Goal: Task Accomplishment & Management: Complete application form

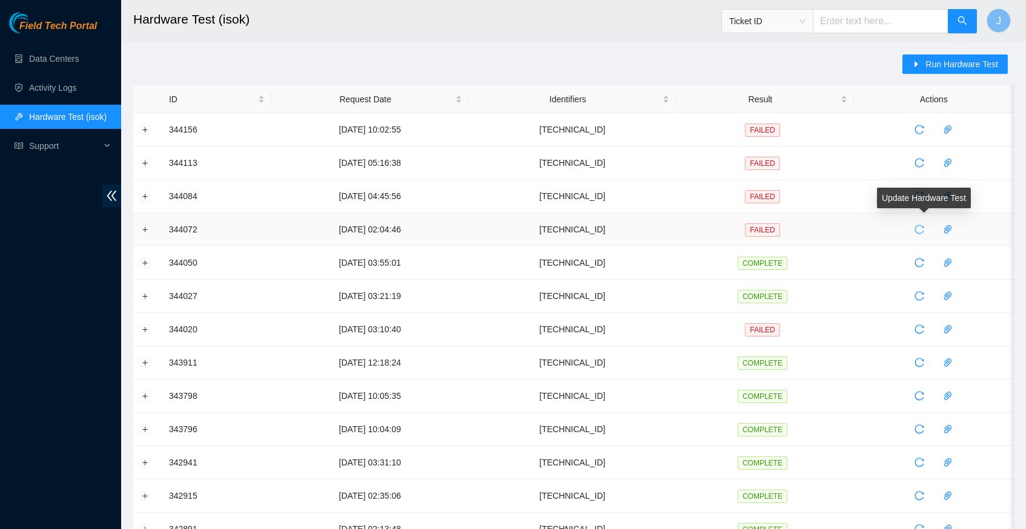
click at [924, 229] on icon "reload" at bounding box center [919, 230] width 10 height 10
click at [924, 226] on icon "reload" at bounding box center [919, 230] width 10 height 10
click at [924, 228] on icon "reload" at bounding box center [919, 230] width 10 height 10
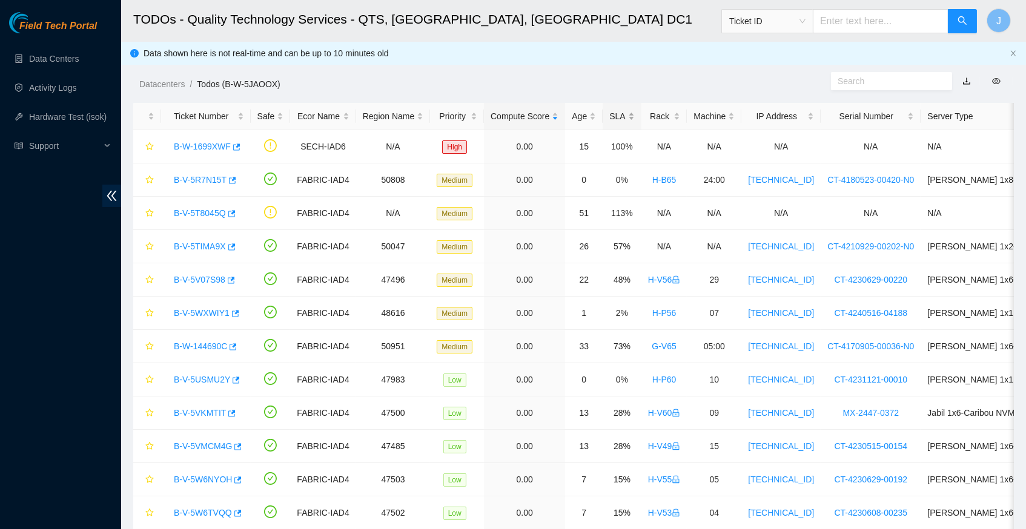
click at [634, 118] on div "SLA" at bounding box center [621, 116] width 25 height 13
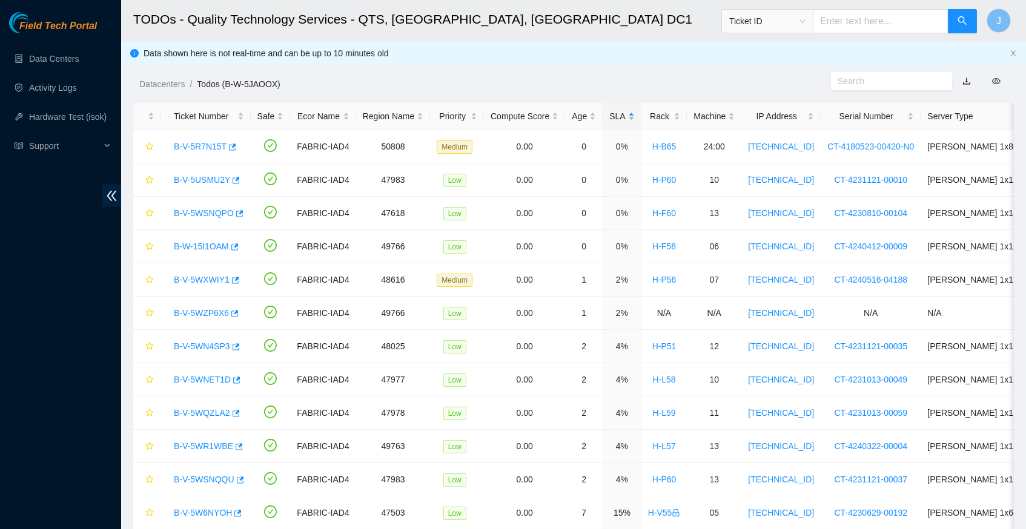
click at [634, 118] on div "SLA" at bounding box center [621, 116] width 25 height 13
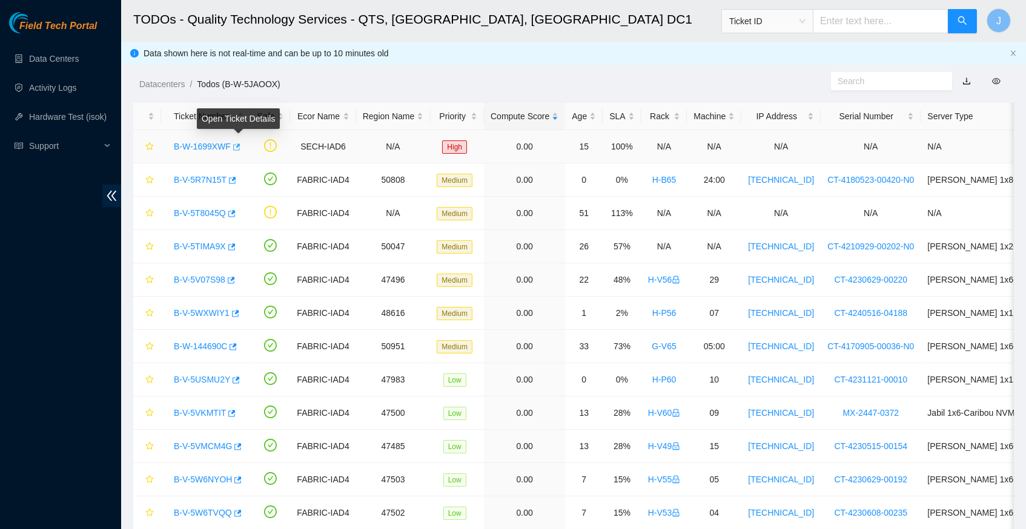
click at [240, 147] on icon "button" at bounding box center [235, 147] width 8 height 8
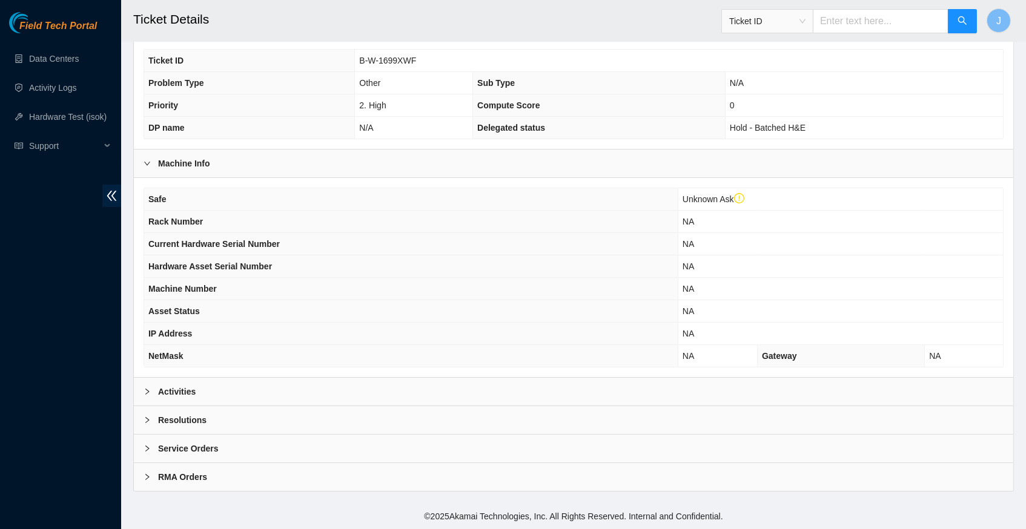
scroll to position [303, 0]
click at [145, 390] on icon "right" at bounding box center [146, 391] width 7 height 7
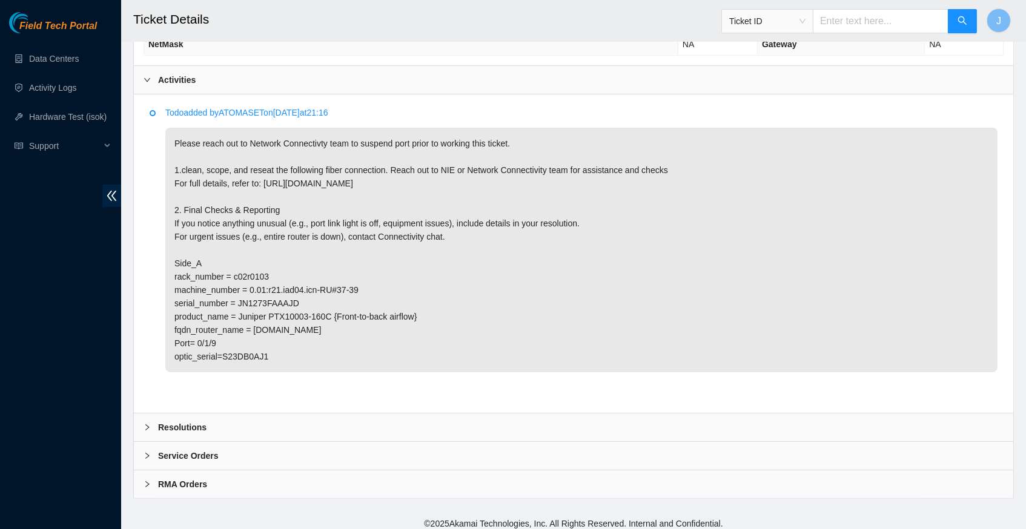
scroll to position [613, 0]
click at [147, 425] on icon "right" at bounding box center [146, 428] width 7 height 7
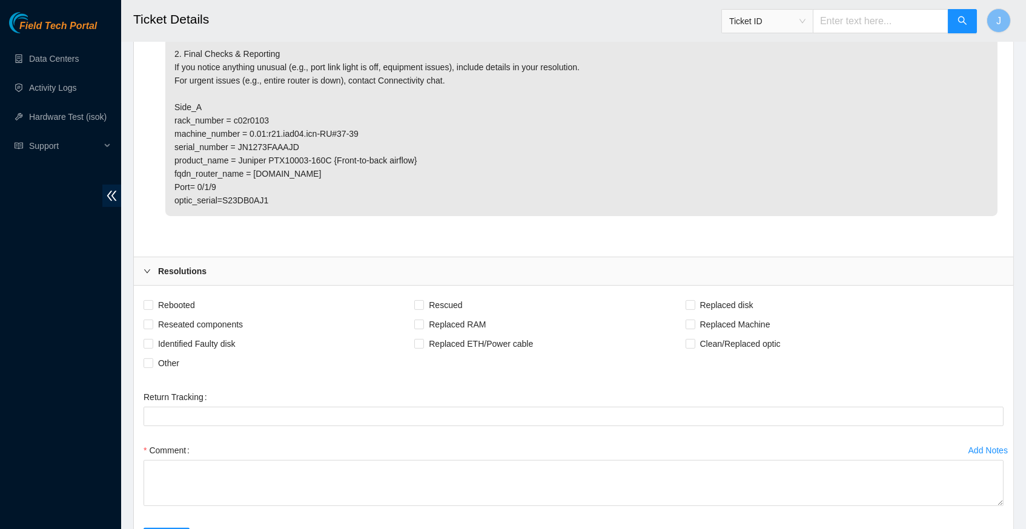
scroll to position [775, 0]
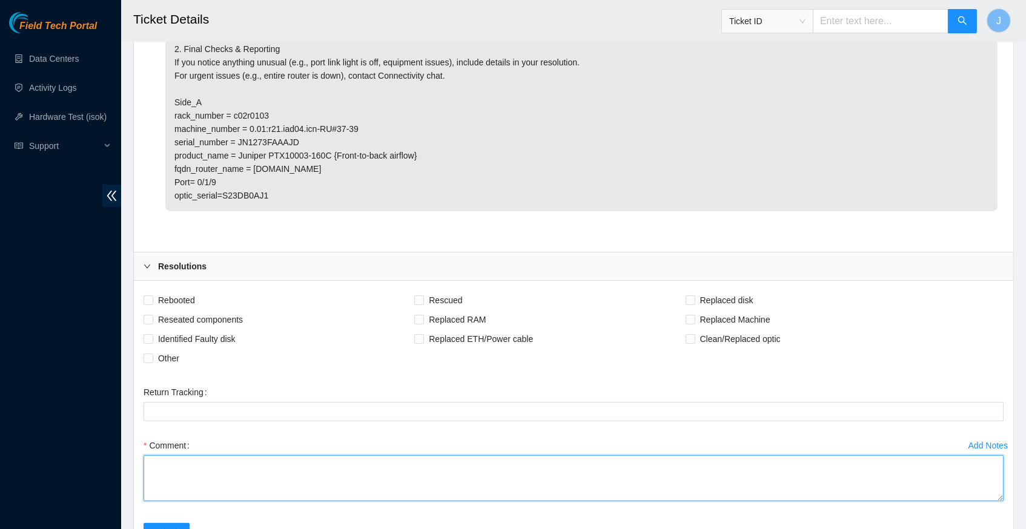
click at [242, 455] on textarea "Comment" at bounding box center [573, 478] width 860 height 46
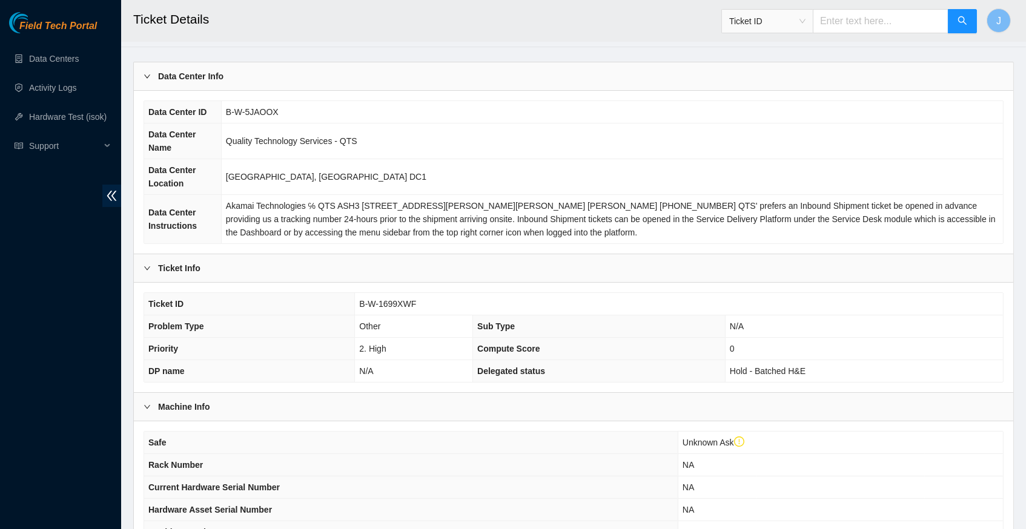
scroll to position [50, 0]
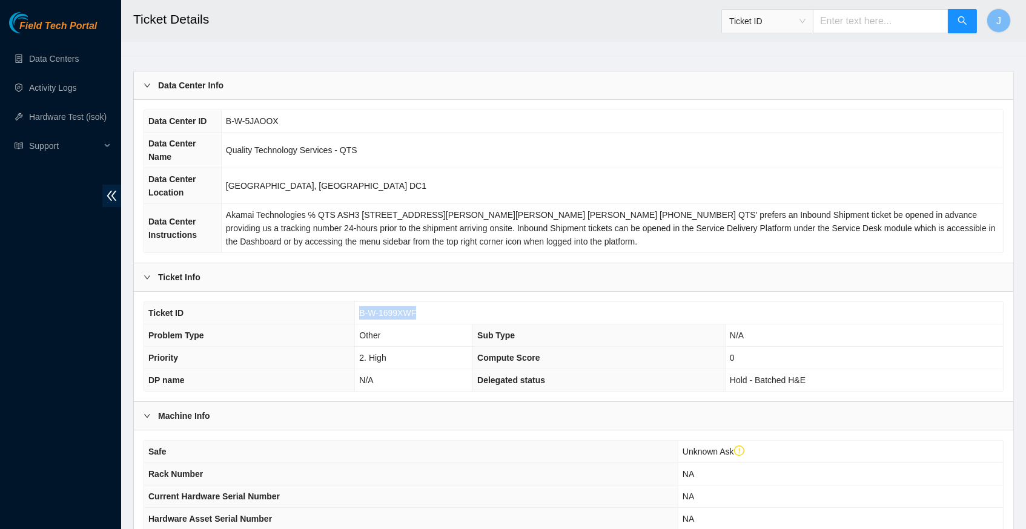
drag, startPoint x: 357, startPoint y: 317, endPoint x: 420, endPoint y: 318, distance: 63.0
click at [420, 318] on td "B-W-1699XWF" at bounding box center [679, 313] width 648 height 22
copy span "B-W-1699XWF"
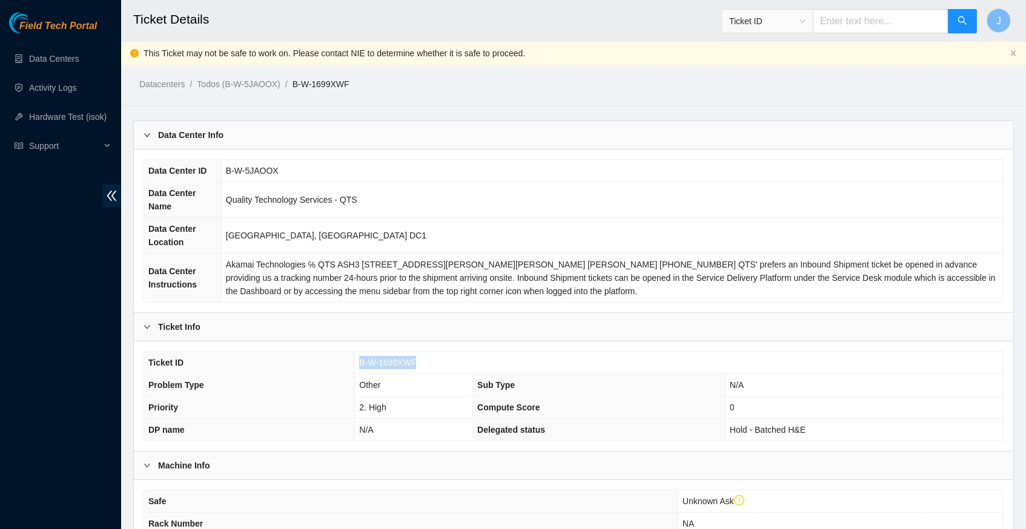
scroll to position [0, 0]
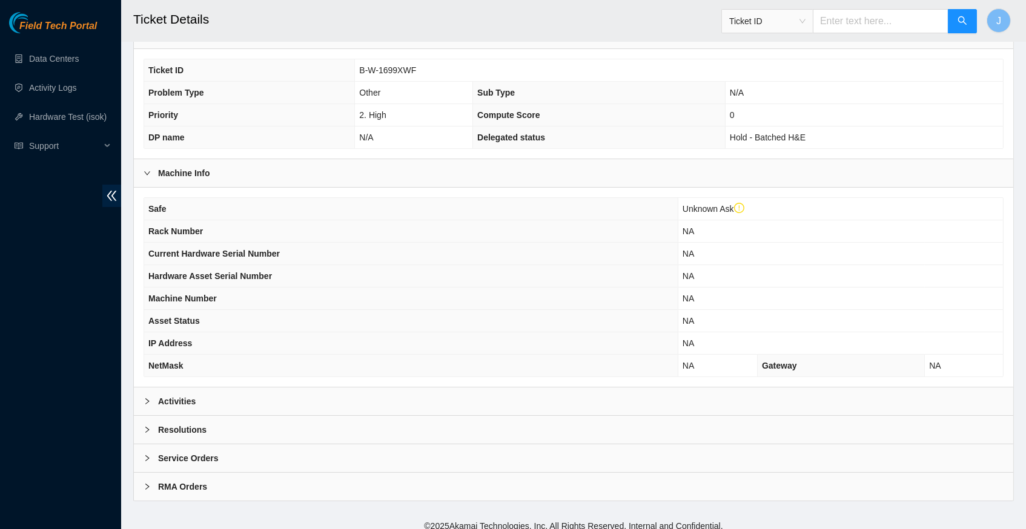
scroll to position [239, 0]
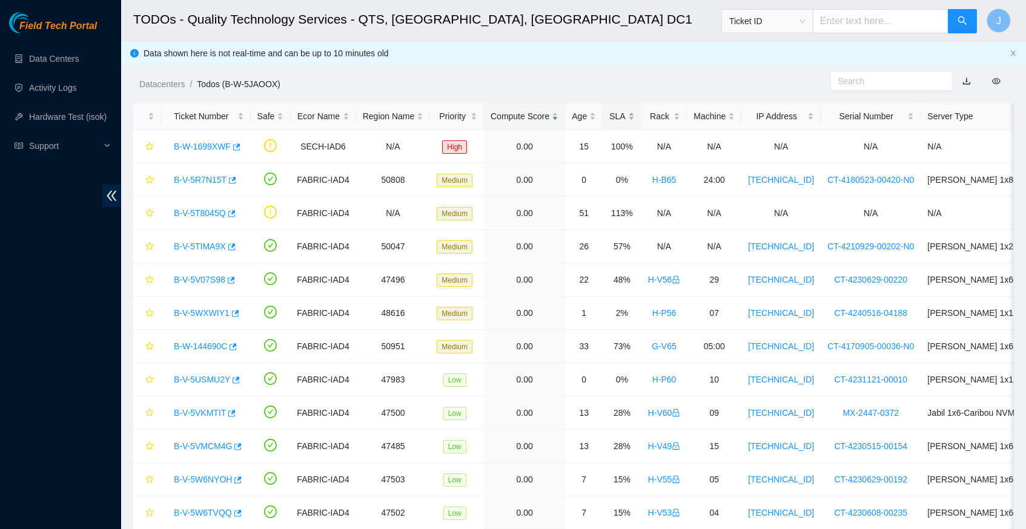
click at [632, 114] on div "SLA" at bounding box center [621, 116] width 25 height 13
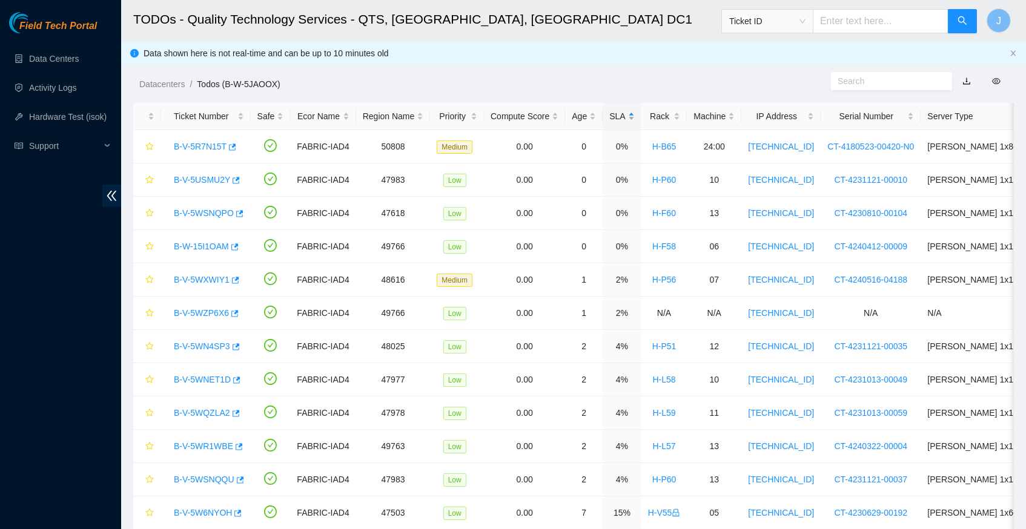
click at [632, 114] on div "SLA" at bounding box center [621, 116] width 25 height 13
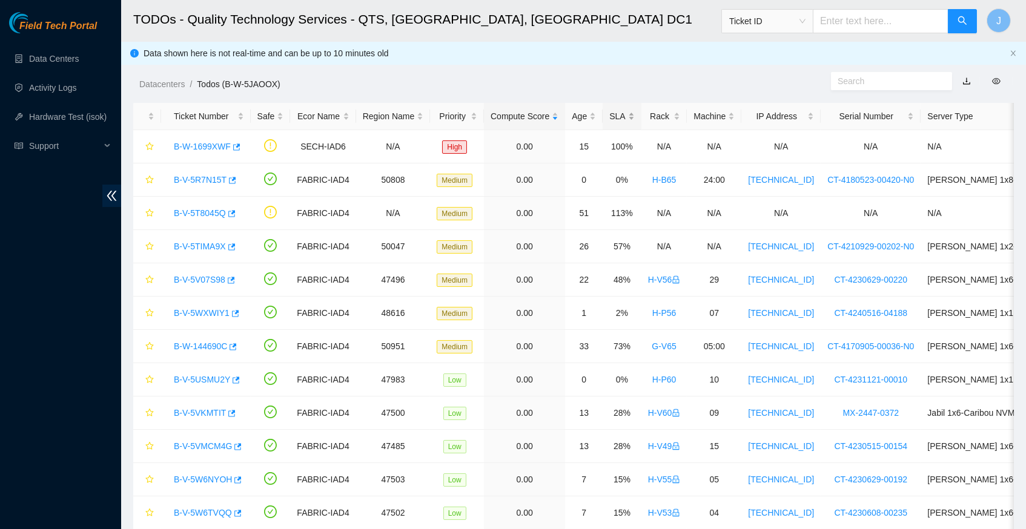
click at [634, 116] on div "SLA" at bounding box center [621, 116] width 25 height 13
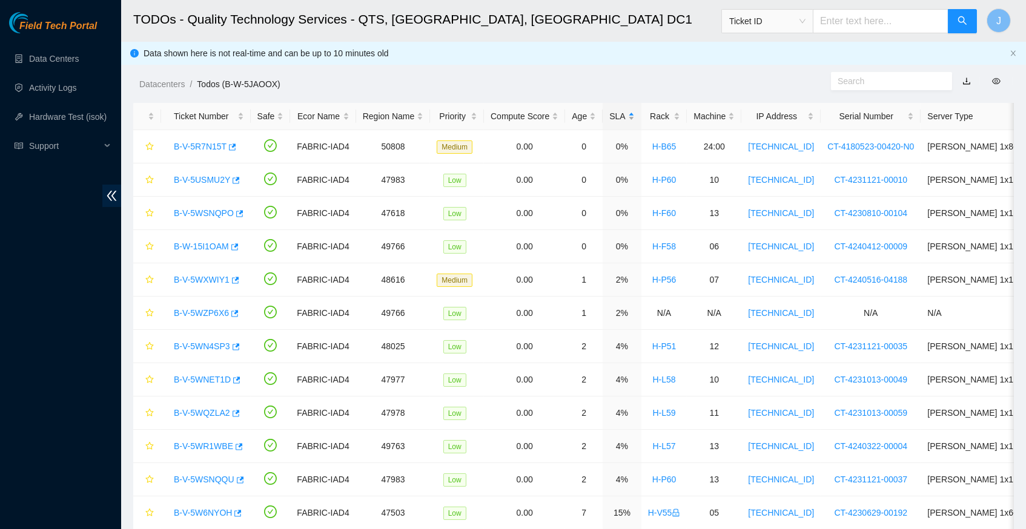
click at [634, 116] on div "SLA" at bounding box center [621, 116] width 25 height 13
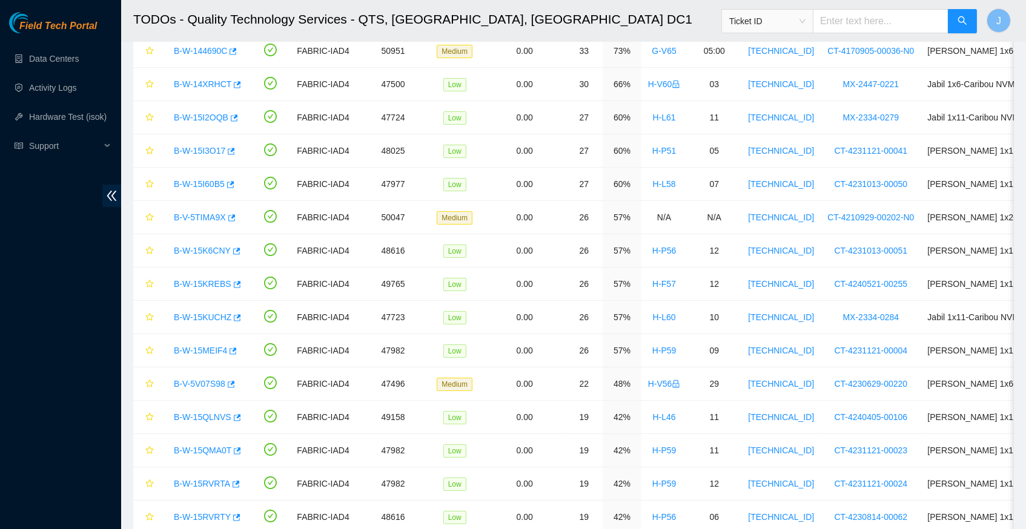
scroll to position [166, 0]
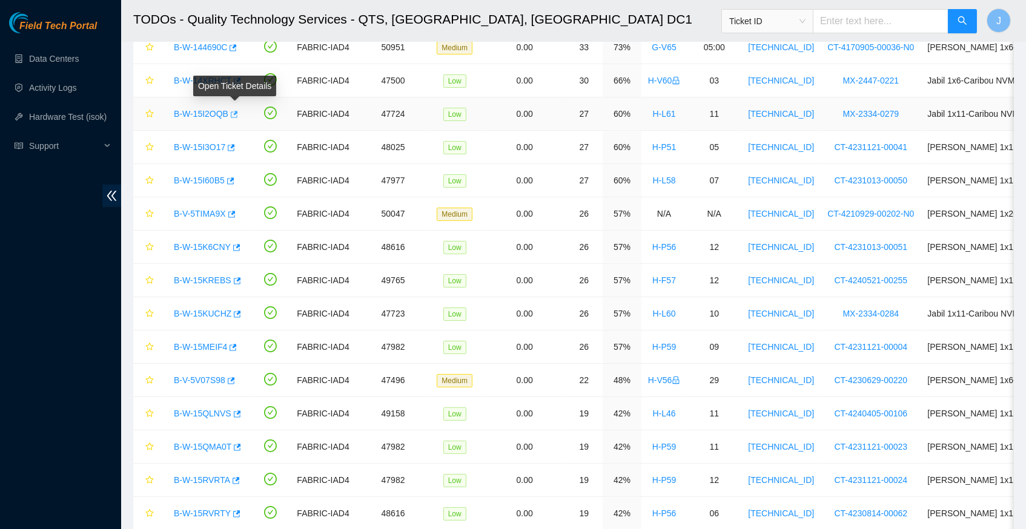
click at [238, 111] on icon "button" at bounding box center [234, 114] width 7 height 7
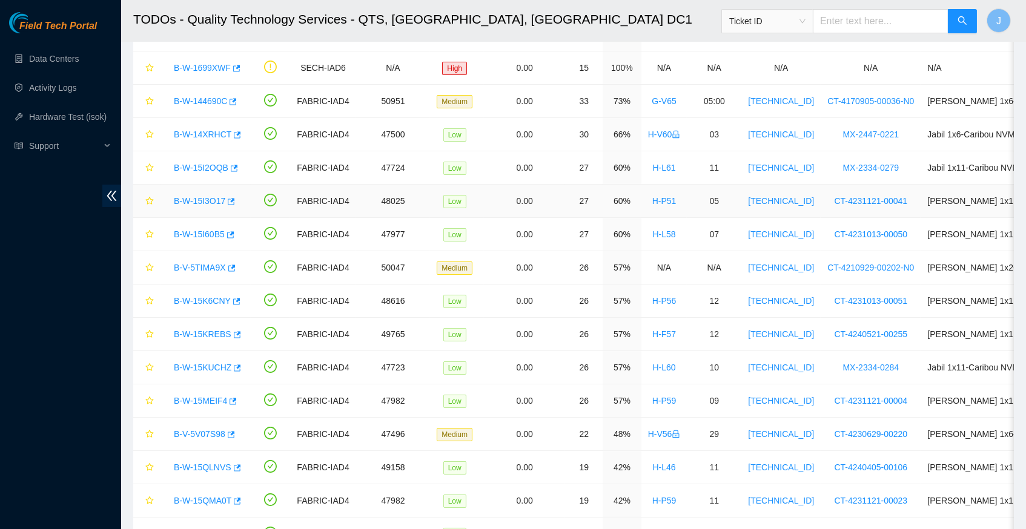
scroll to position [114, 0]
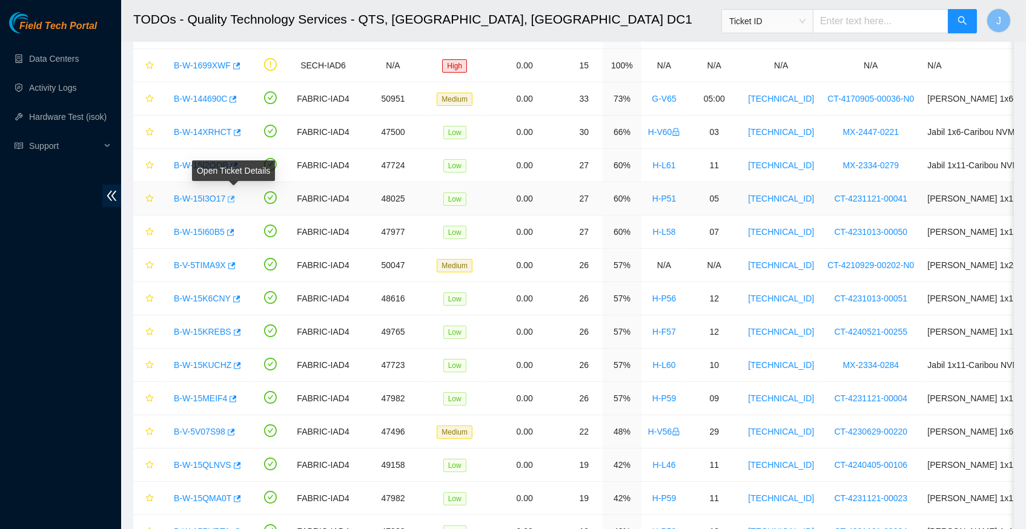
click at [235, 196] on icon "button" at bounding box center [231, 199] width 7 height 7
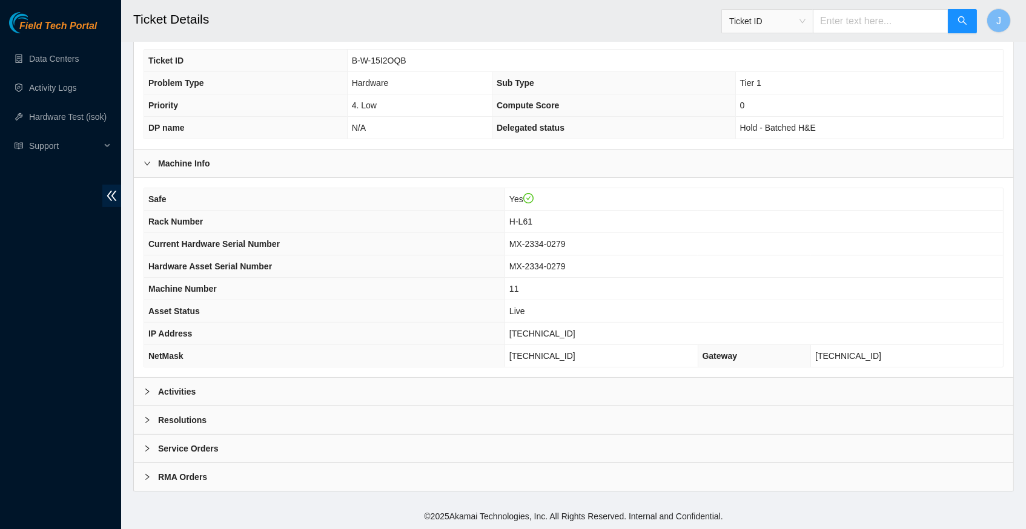
scroll to position [280, 0]
click at [144, 392] on icon "right" at bounding box center [146, 391] width 7 height 7
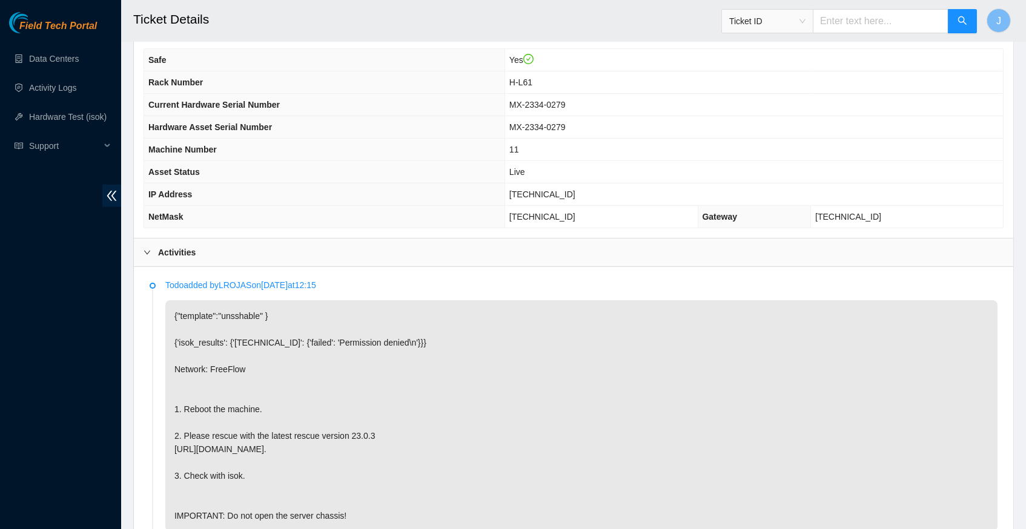
scroll to position [420, 0]
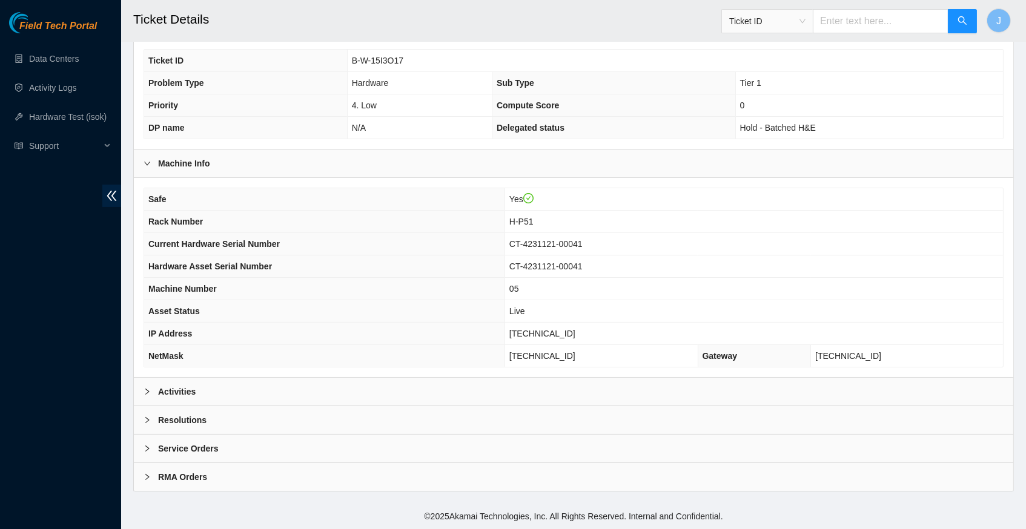
scroll to position [280, 0]
click at [150, 393] on icon "right" at bounding box center [146, 391] width 7 height 7
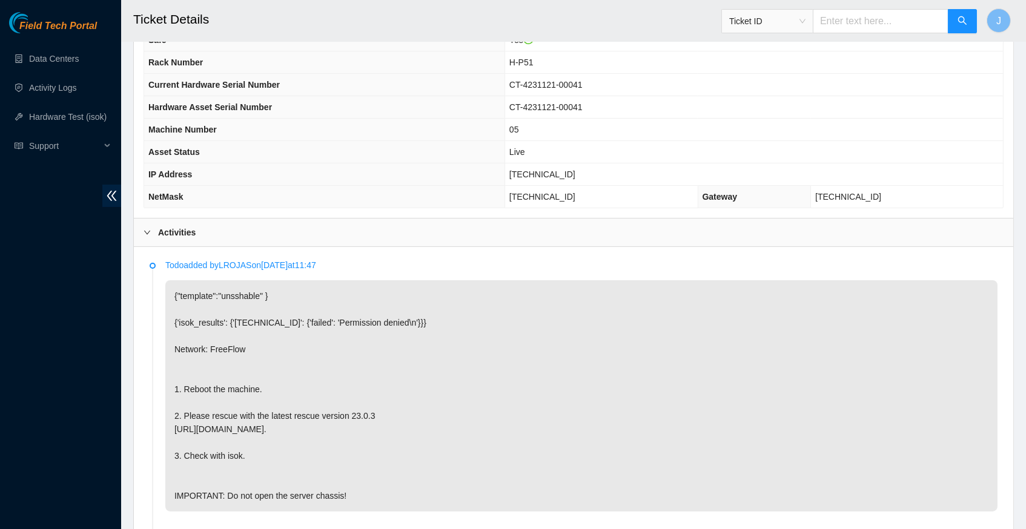
scroll to position [432, 0]
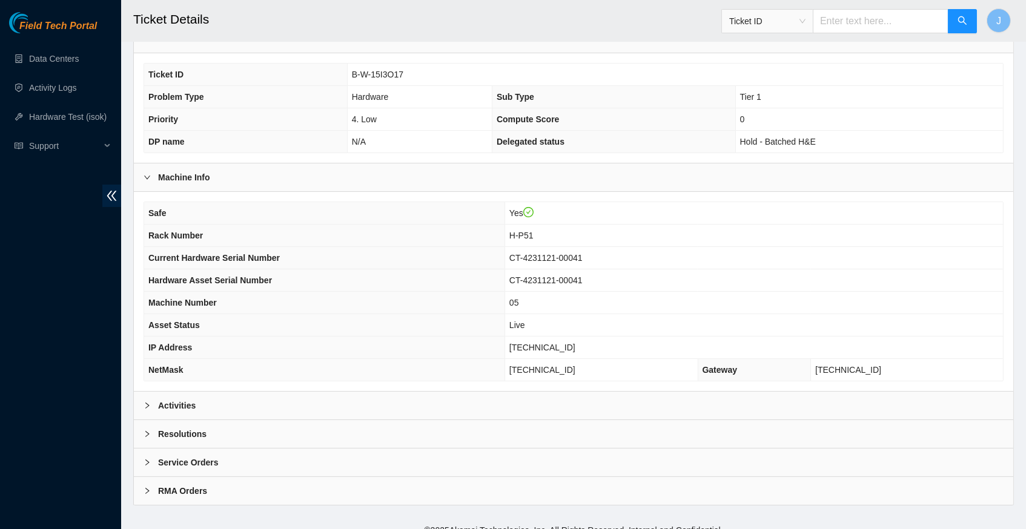
scroll to position [262, 0]
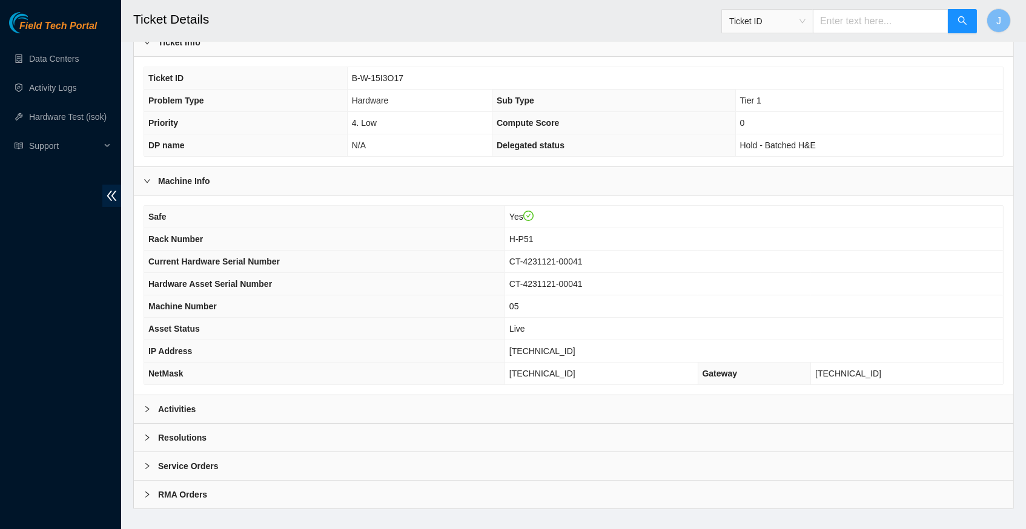
click at [150, 410] on icon "right" at bounding box center [146, 409] width 7 height 7
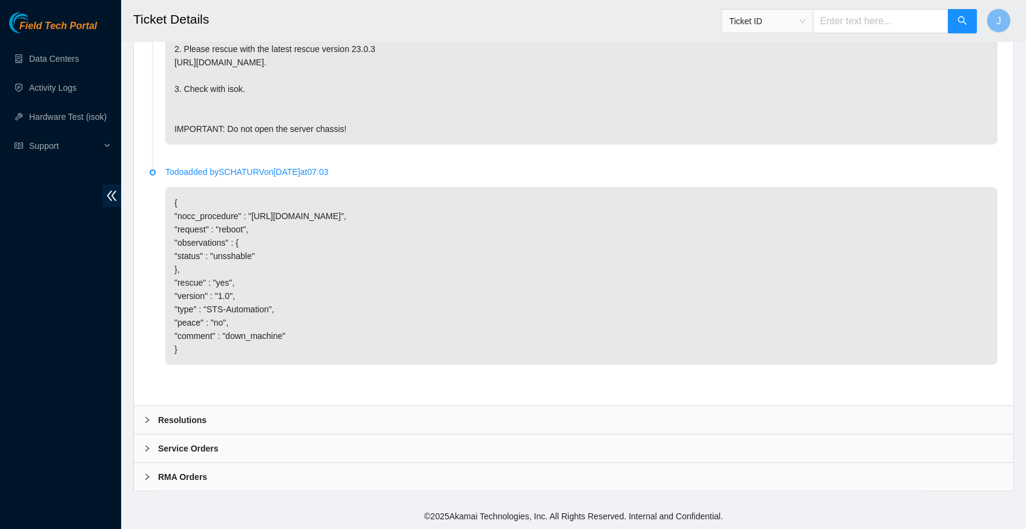
scroll to position [817, 0]
click at [145, 420] on icon "right" at bounding box center [146, 420] width 7 height 7
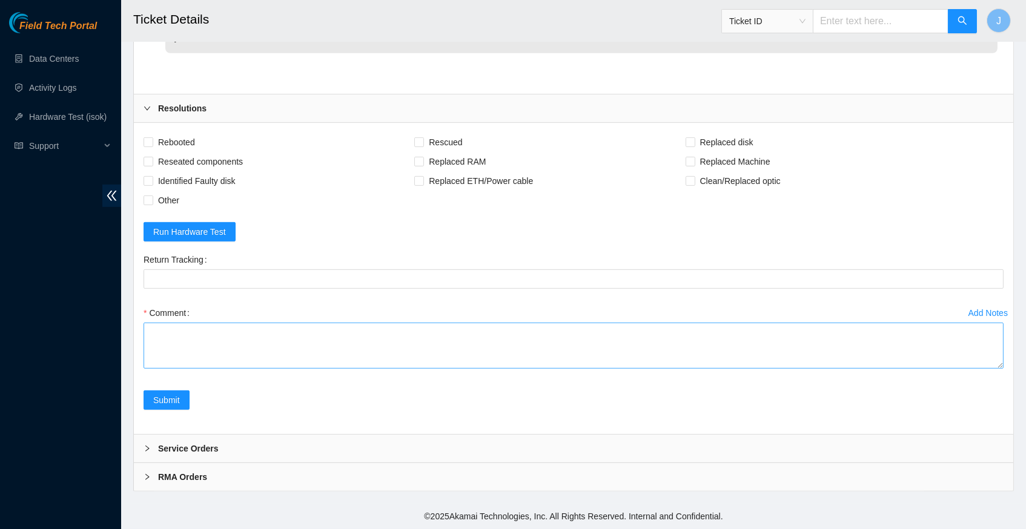
scroll to position [1127, 0]
click at [201, 334] on textarea "Comment" at bounding box center [573, 346] width 860 height 46
type textarea "verified server and rack reboot machine rescued configured reboot isok is down"
click at [168, 403] on span "Submit" at bounding box center [166, 400] width 27 height 13
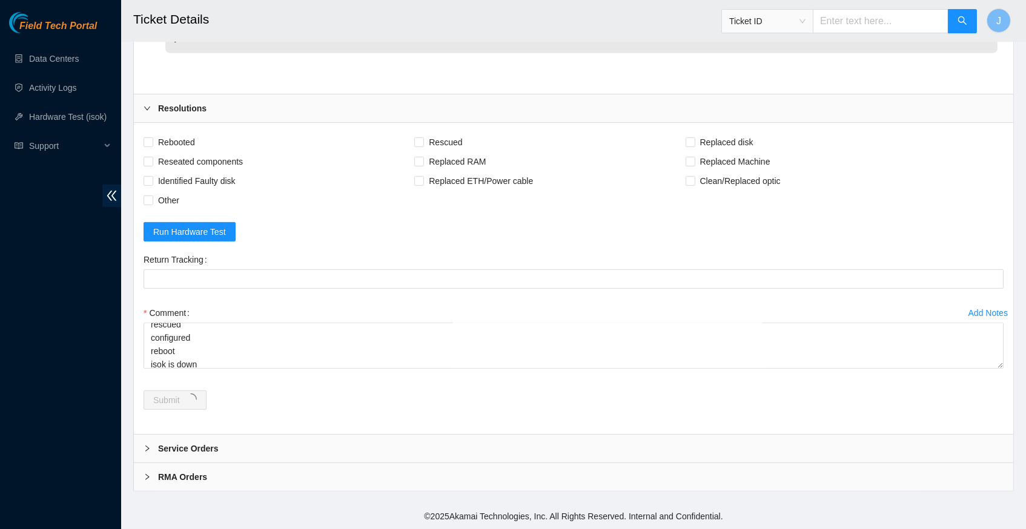
scroll to position [0, 0]
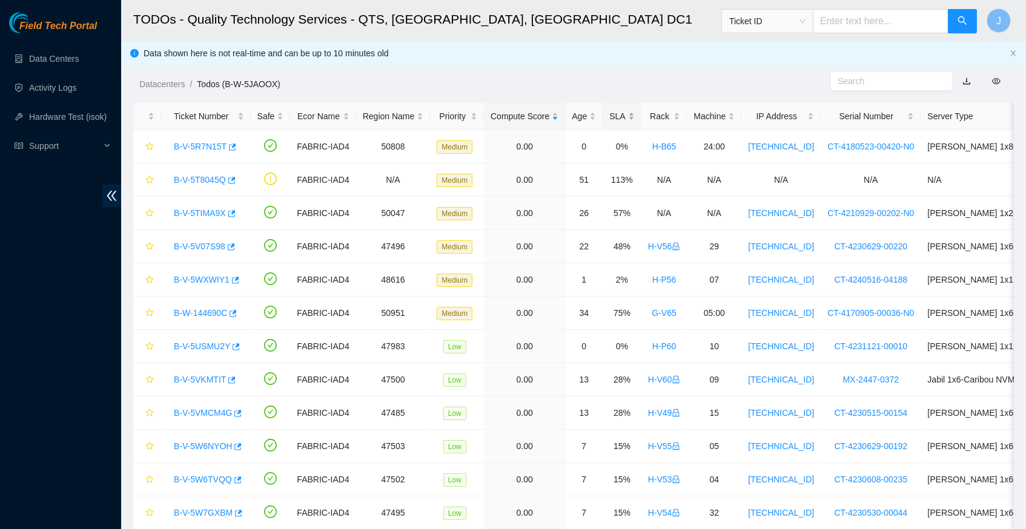
click at [631, 113] on div "SLA" at bounding box center [621, 116] width 25 height 13
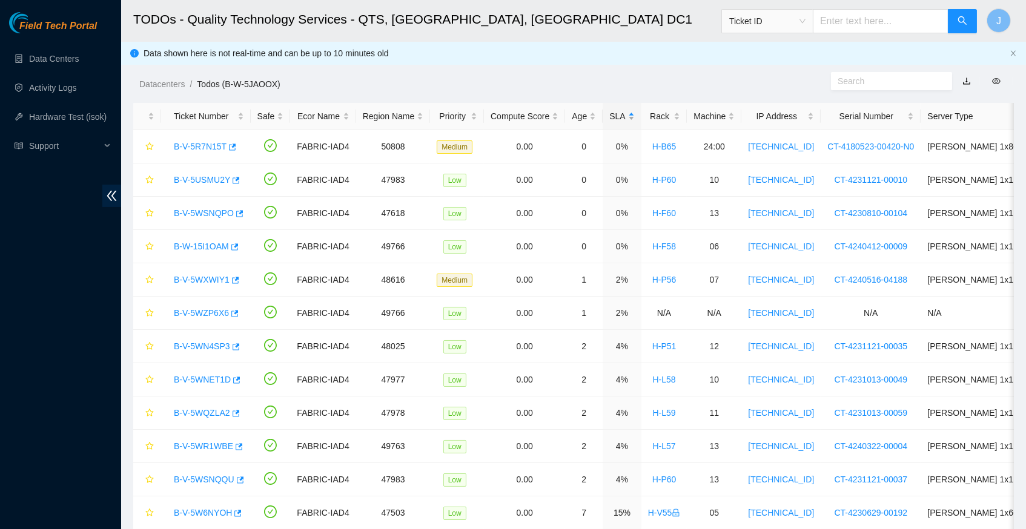
click at [631, 113] on div "SLA" at bounding box center [621, 116] width 25 height 13
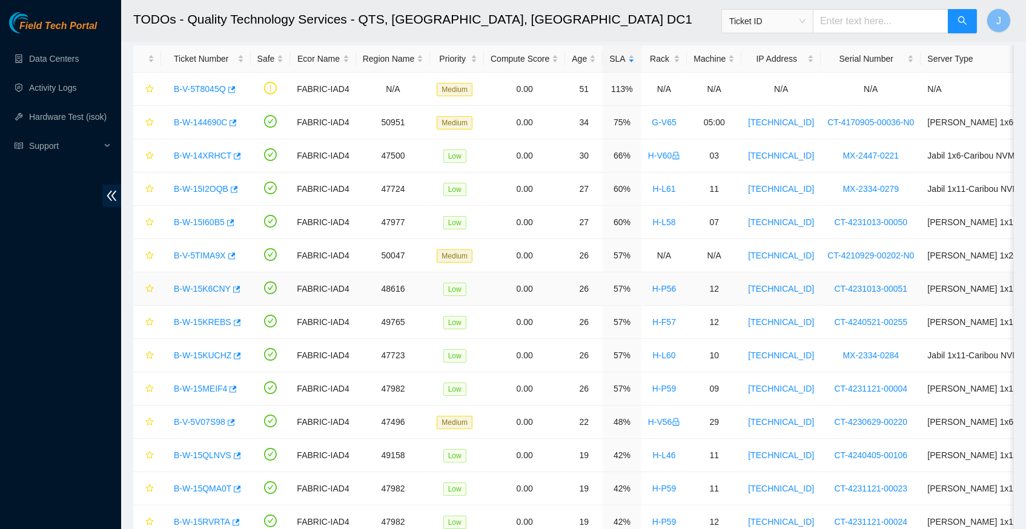
scroll to position [58, 0]
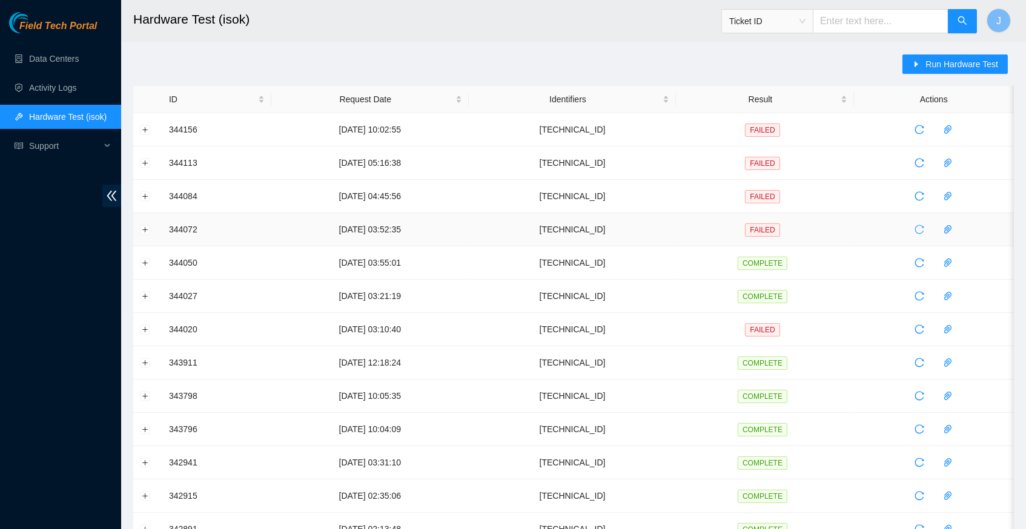
click at [924, 228] on icon "reload" at bounding box center [919, 230] width 10 height 10
click at [924, 227] on icon "reload" at bounding box center [919, 230] width 10 height 10
click at [924, 228] on icon "reload" at bounding box center [919, 230] width 10 height 10
click at [923, 228] on icon "reload" at bounding box center [919, 230] width 10 height 10
click at [64, 60] on link "Data Centers" at bounding box center [54, 59] width 50 height 10
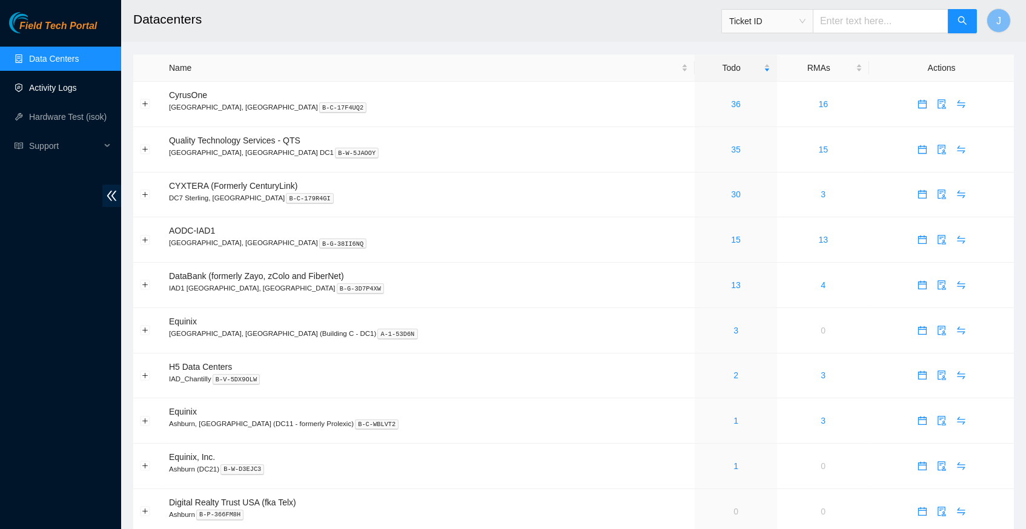
click at [59, 91] on link "Activity Logs" at bounding box center [53, 88] width 48 height 10
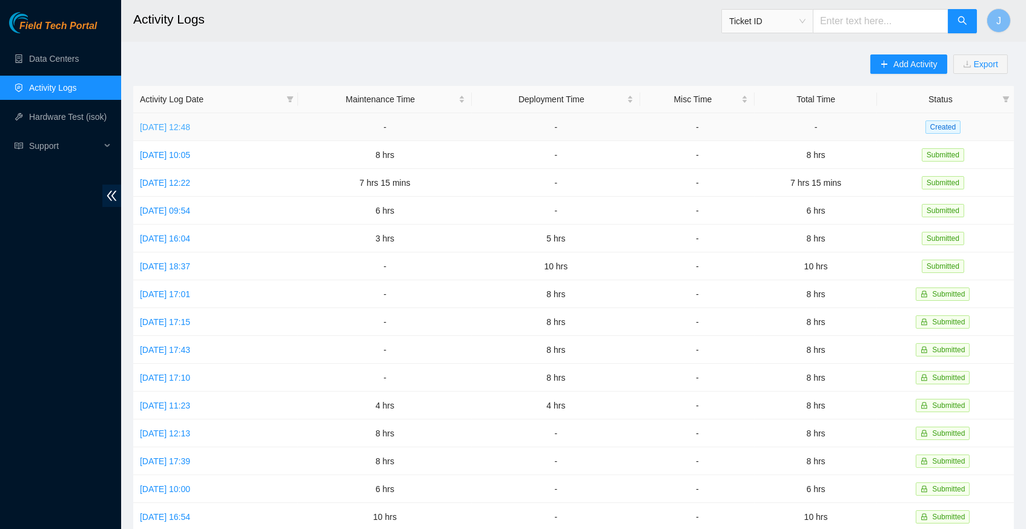
click at [190, 126] on link "Wed, 01 Oct 2025 12:48" at bounding box center [165, 127] width 50 height 10
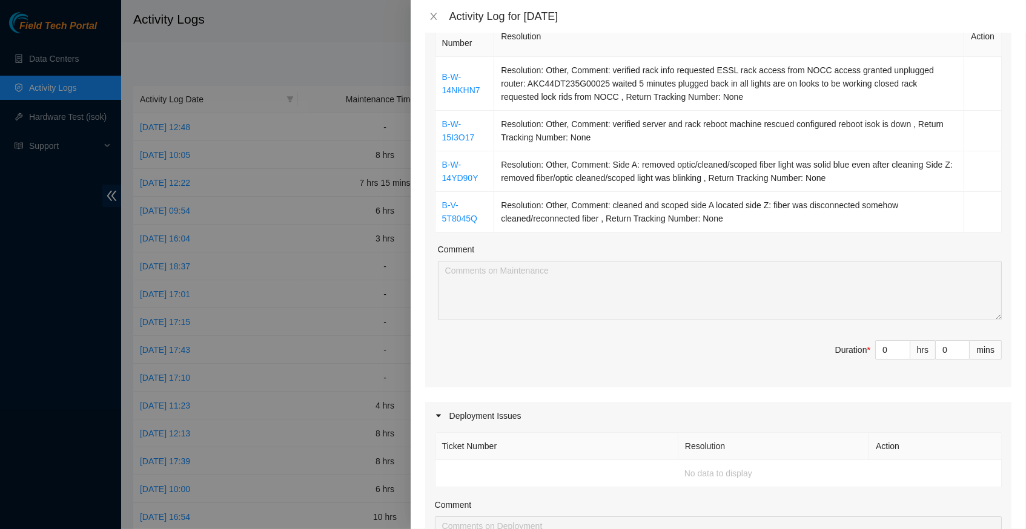
scroll to position [183, 0]
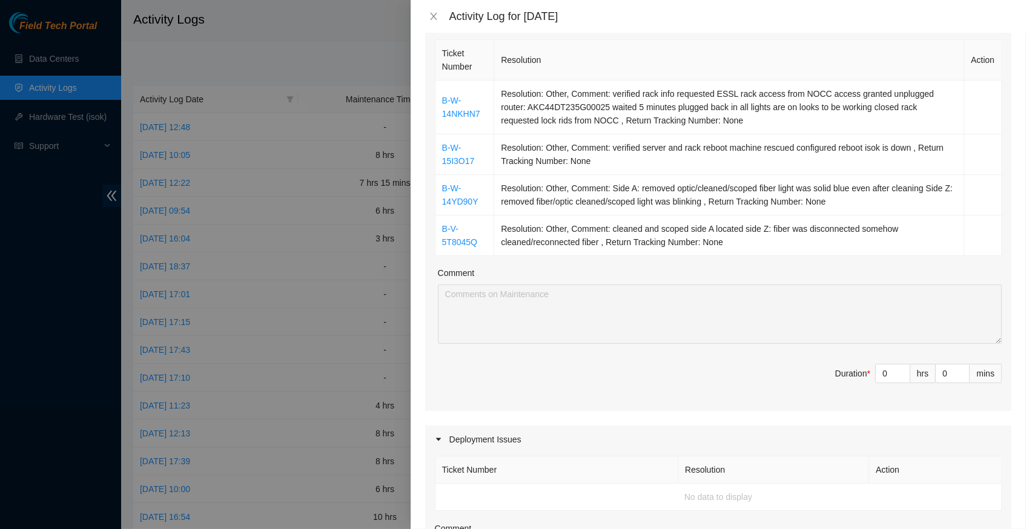
click at [282, 159] on div at bounding box center [513, 264] width 1026 height 529
click at [430, 19] on icon "close" at bounding box center [434, 17] width 10 height 10
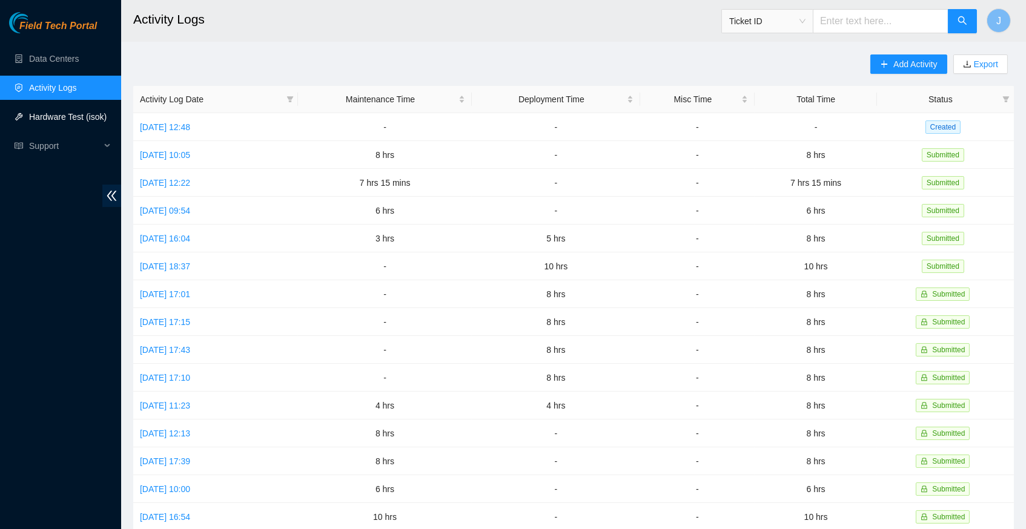
click at [79, 119] on link "Hardware Test (isok)" at bounding box center [67, 117] width 77 height 10
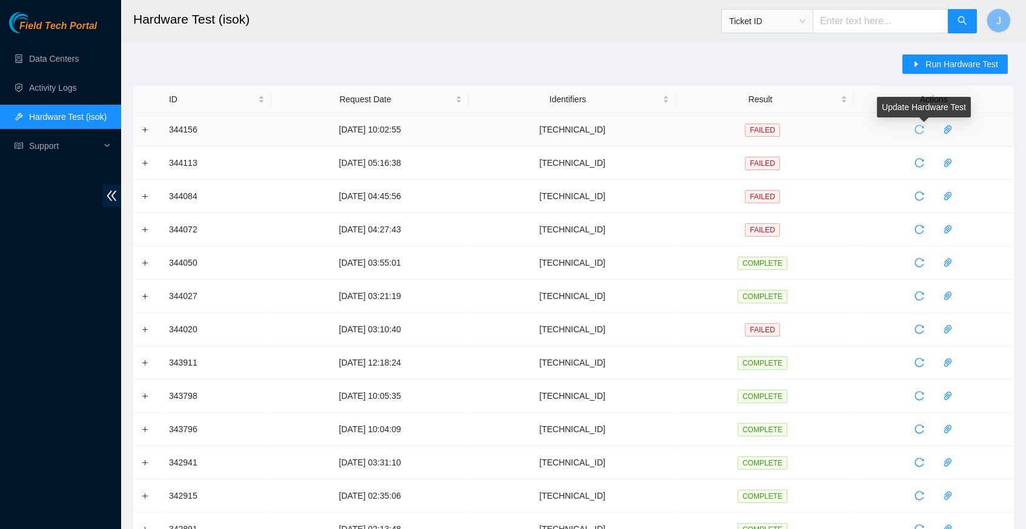
click at [924, 130] on icon "reload" at bounding box center [919, 130] width 10 height 10
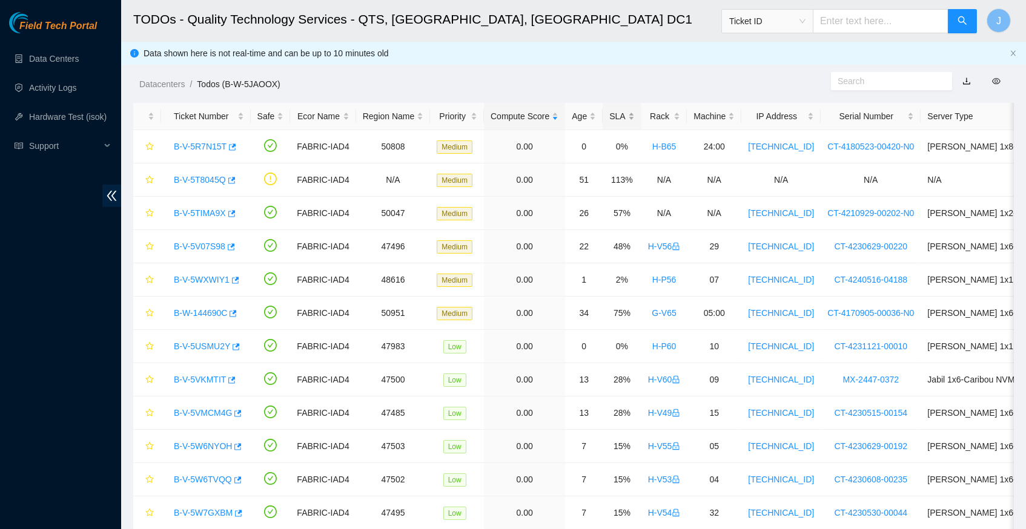
click at [630, 112] on div "SLA" at bounding box center [621, 116] width 25 height 13
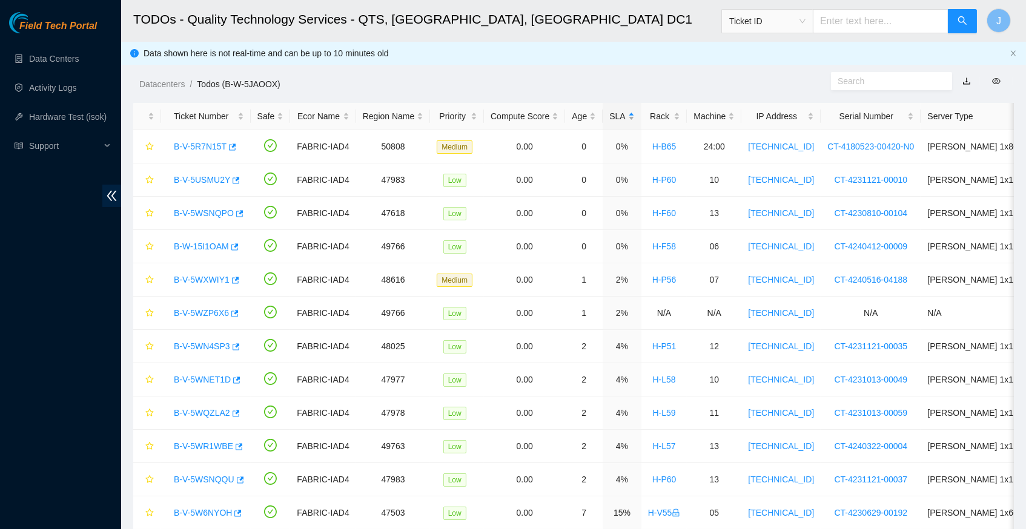
click at [630, 112] on div "SLA" at bounding box center [621, 116] width 25 height 13
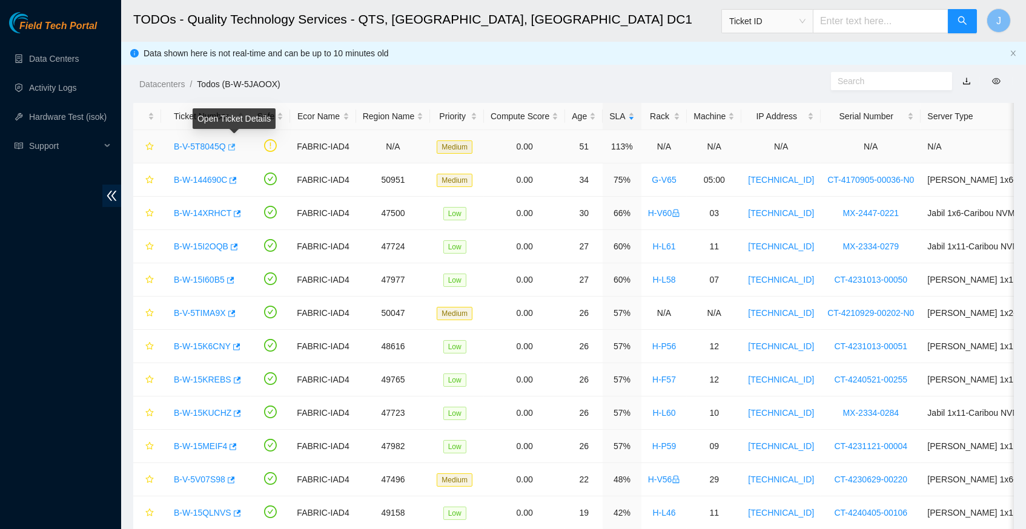
click at [235, 146] on icon "button" at bounding box center [230, 147] width 8 height 8
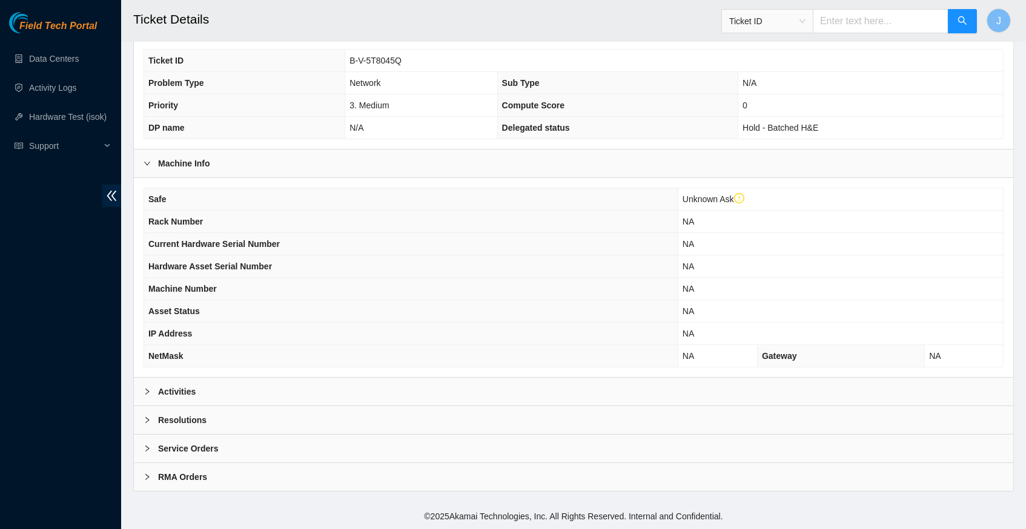
scroll to position [303, 0]
click at [147, 392] on icon "right" at bounding box center [147, 392] width 4 height 6
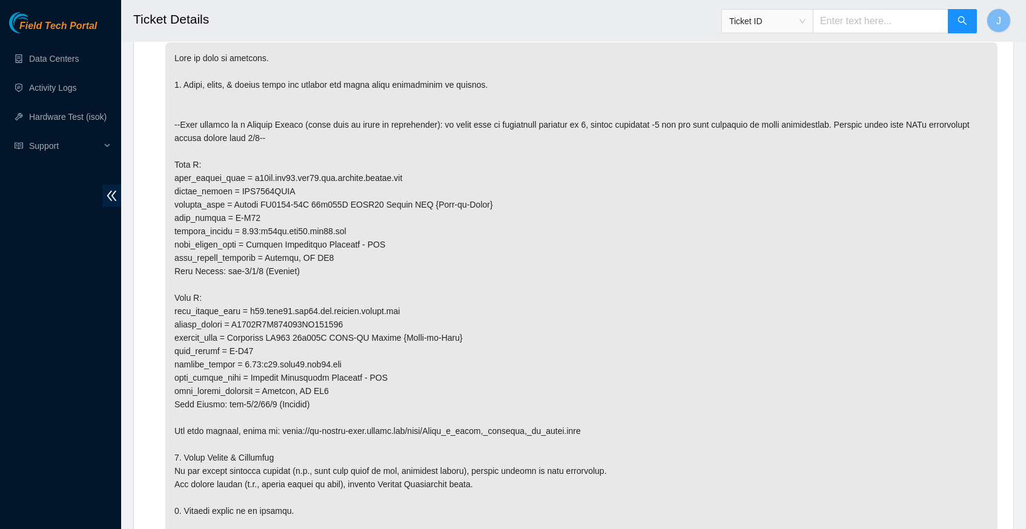
scroll to position [717, 0]
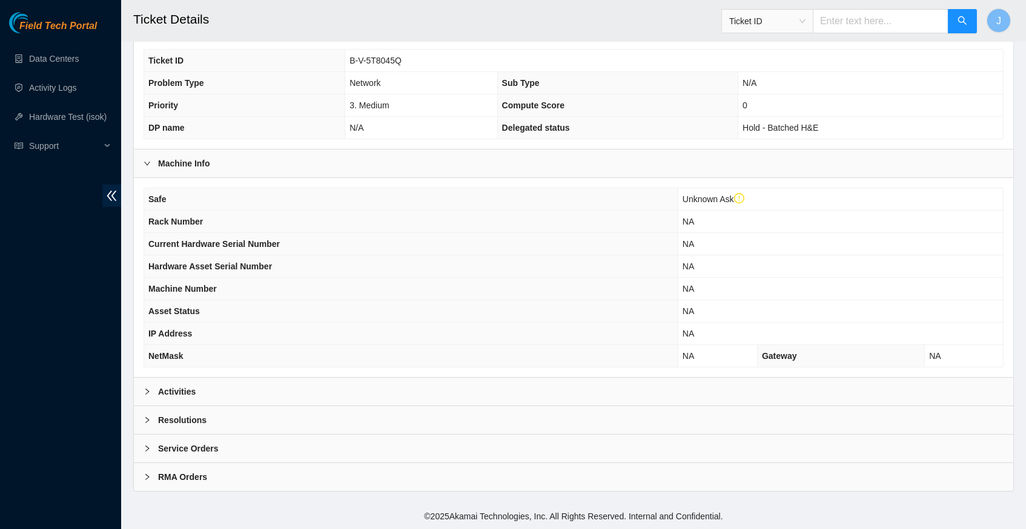
scroll to position [303, 0]
click at [148, 394] on icon "right" at bounding box center [146, 391] width 7 height 7
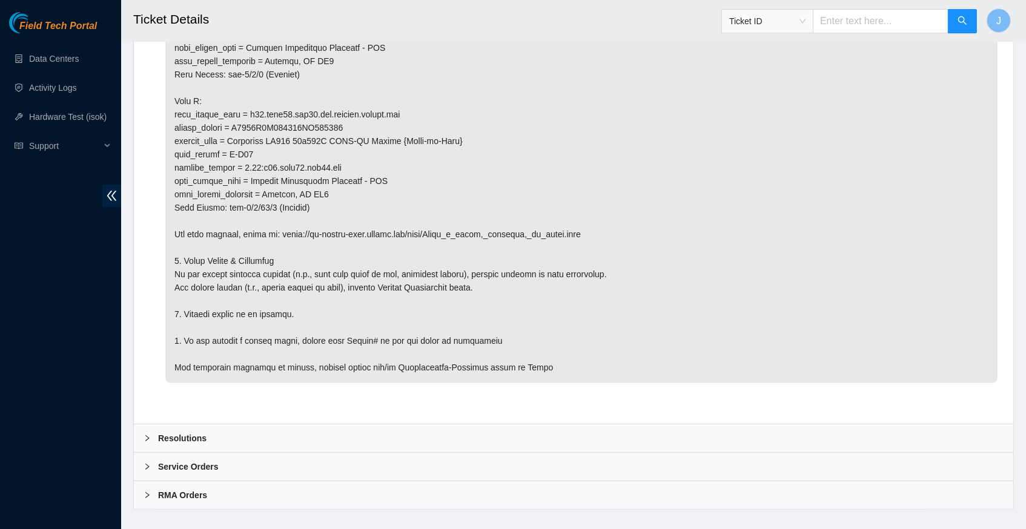
scroll to position [895, 0]
click at [143, 436] on icon "right" at bounding box center [146, 439] width 7 height 7
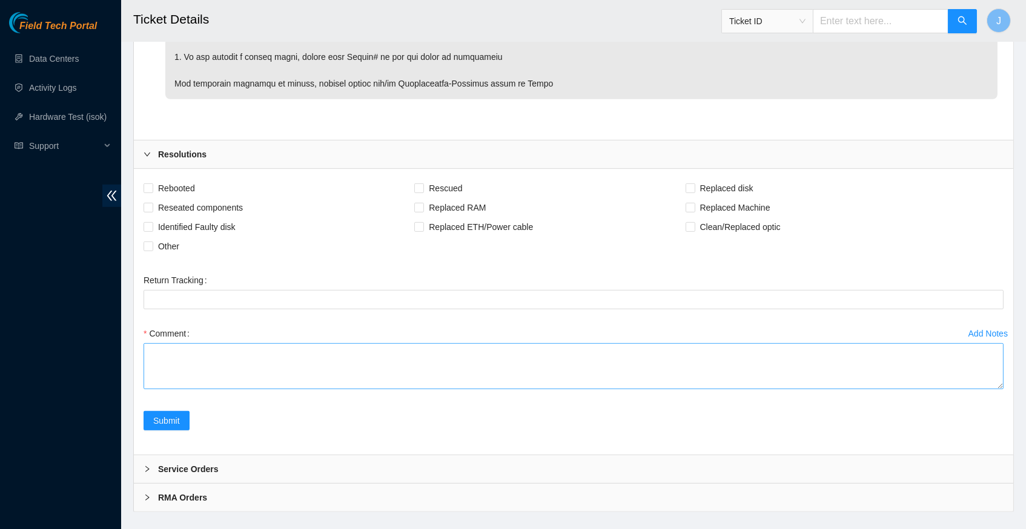
scroll to position [1179, 0]
click at [244, 344] on textarea "Comment" at bounding box center [573, 367] width 860 height 46
type textarea "located side Z looks like it was disconnected reconnected fiber cleaned side A"
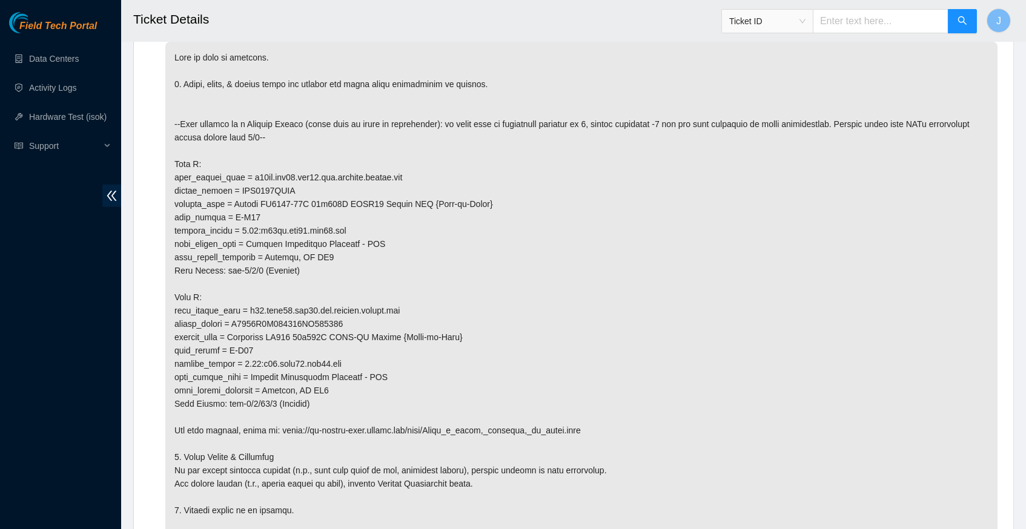
scroll to position [705, 0]
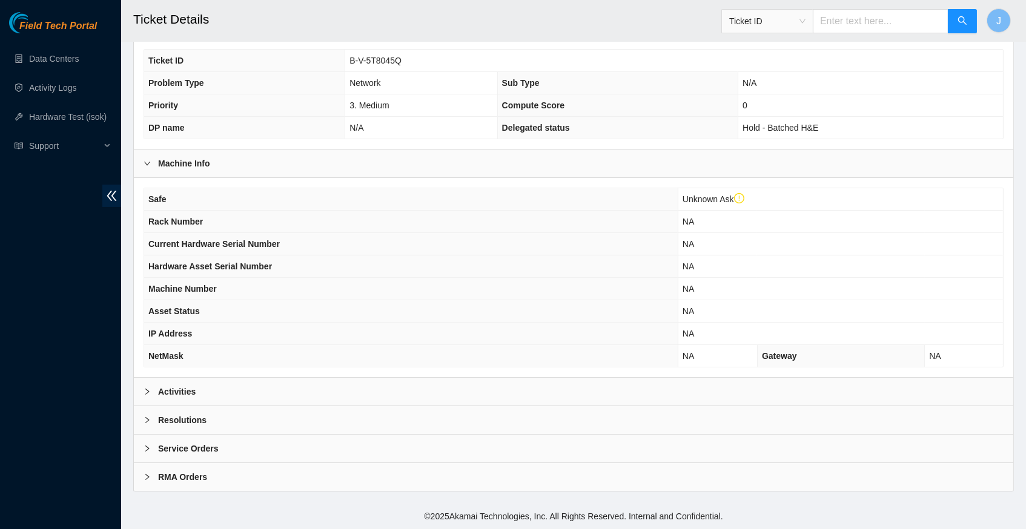
scroll to position [303, 0]
click at [148, 390] on icon "right" at bounding box center [146, 391] width 7 height 7
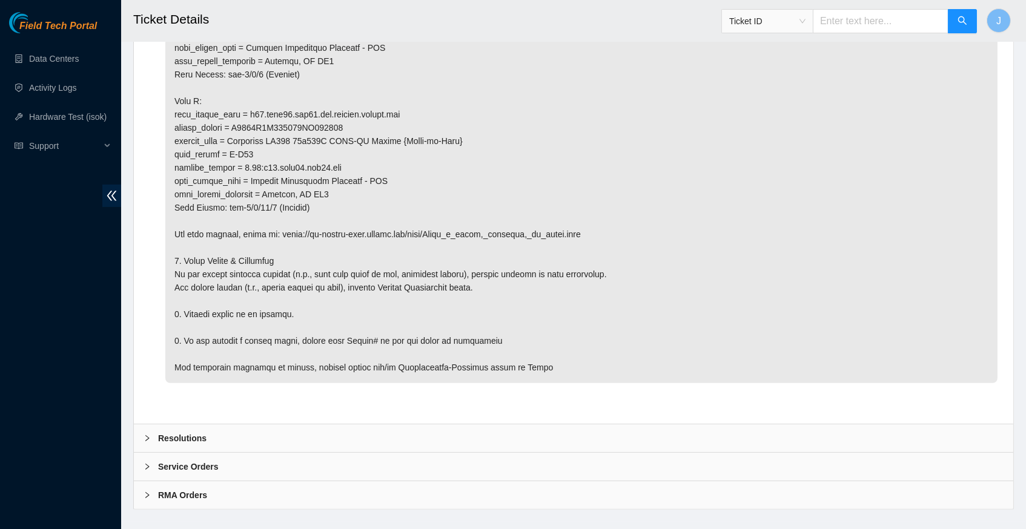
scroll to position [895, 0]
click at [148, 436] on icon "right" at bounding box center [146, 439] width 7 height 7
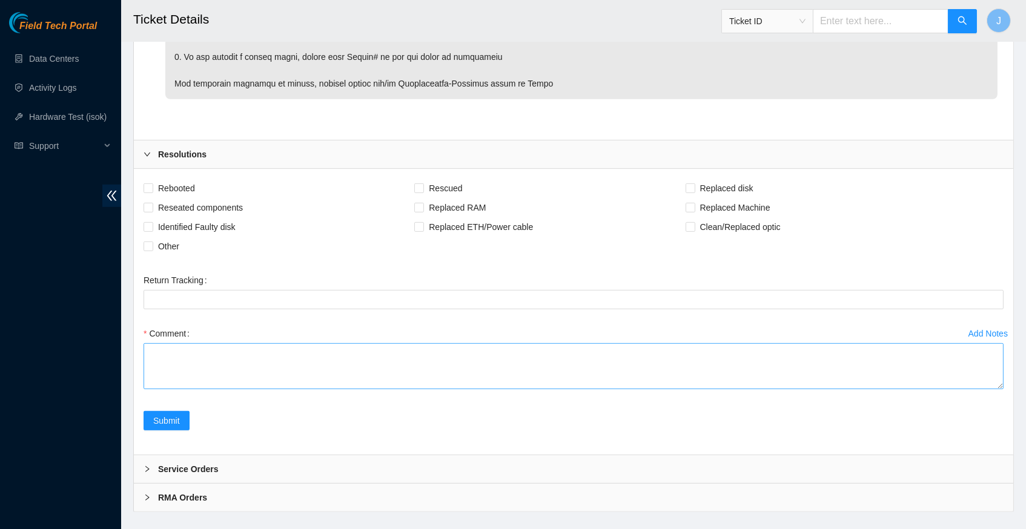
scroll to position [1179, 0]
click at [240, 344] on textarea "Comment" at bounding box center [573, 367] width 860 height 46
click at [151, 364] on textarea "cleaned and scoped side A located side Z: fiber was disconnected somehow reconn…" at bounding box center [573, 367] width 860 height 46
click at [286, 366] on textarea "cleaned and scoped side A located side Z: fiber was disconnected somehow cleane…" at bounding box center [573, 367] width 860 height 46
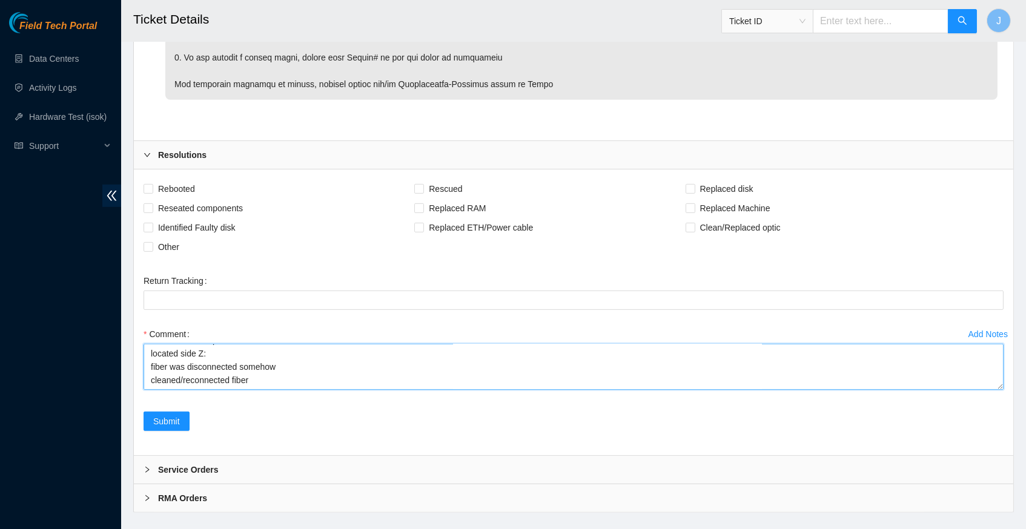
scroll to position [0, 0]
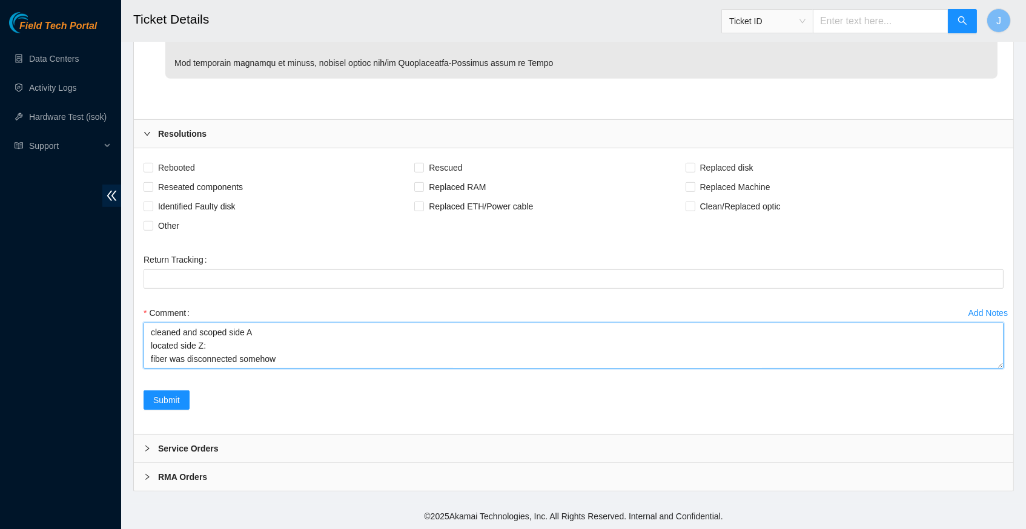
scroll to position [1330, 0]
type textarea "cleaned and scoped side A located side Z: fiber was disconnected somehow cleane…"
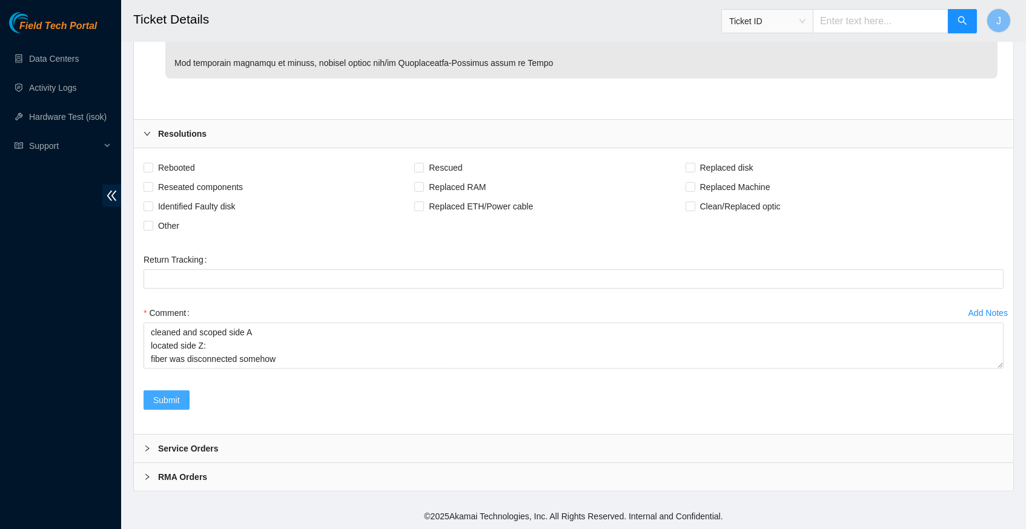
click at [177, 407] on span "Submit" at bounding box center [166, 400] width 27 height 13
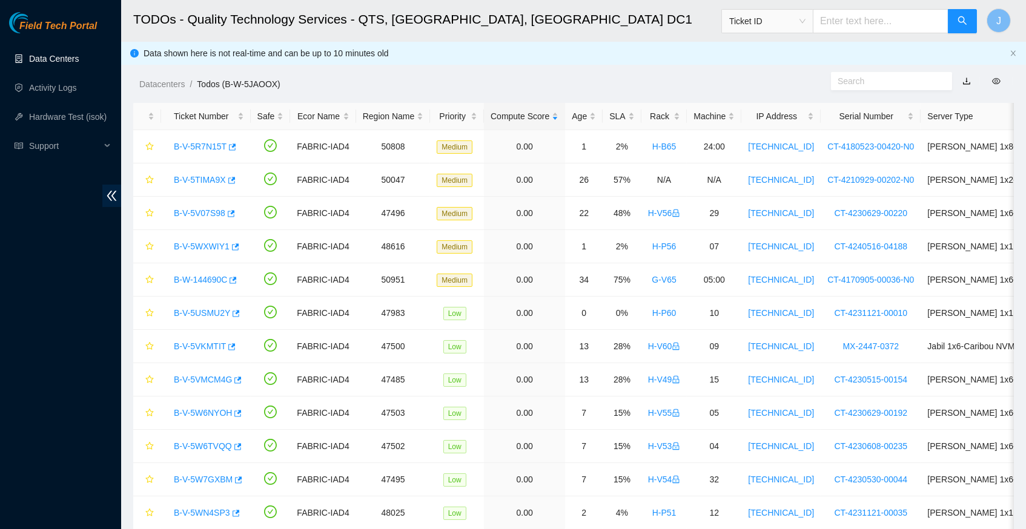
click at [51, 59] on link "Data Centers" at bounding box center [54, 59] width 50 height 10
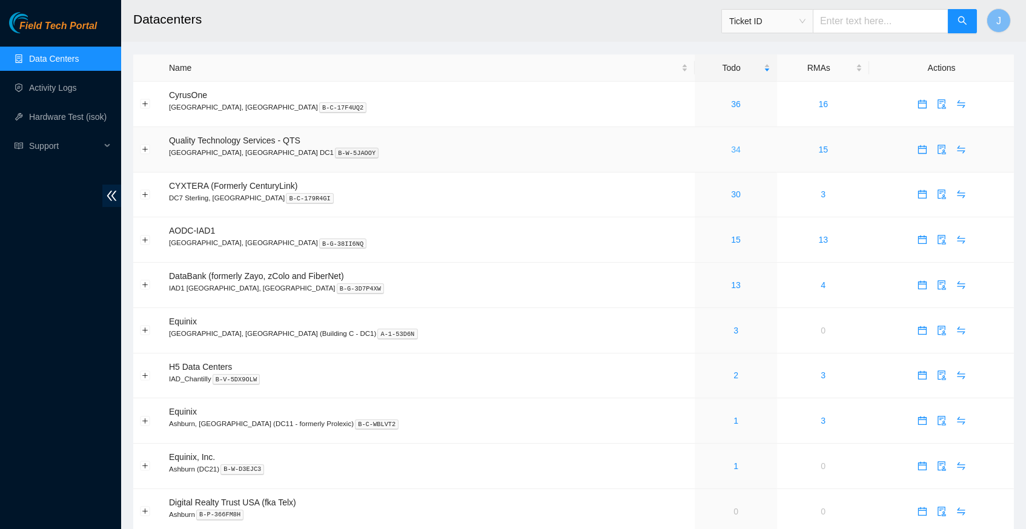
click at [731, 145] on link "34" at bounding box center [736, 150] width 10 height 10
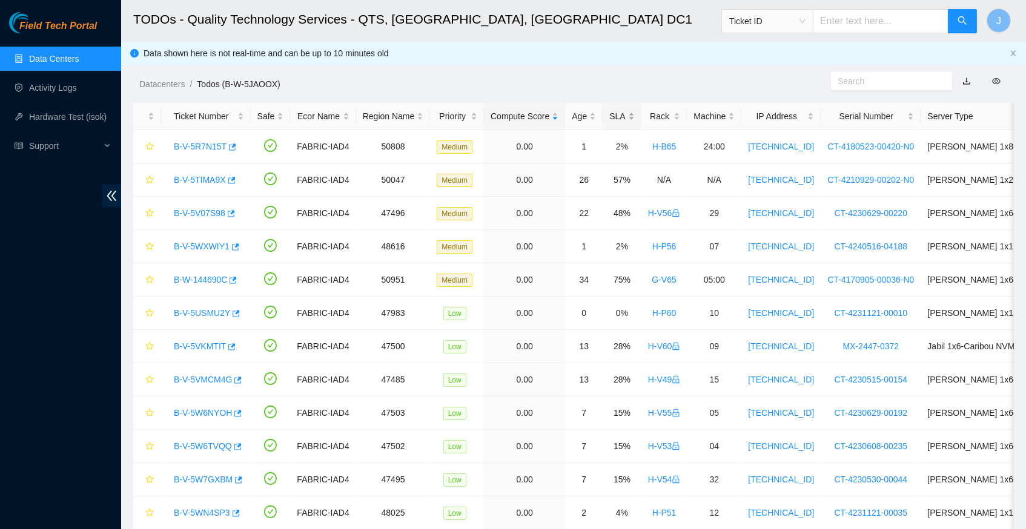
click at [634, 115] on div "SLA" at bounding box center [621, 116] width 25 height 13
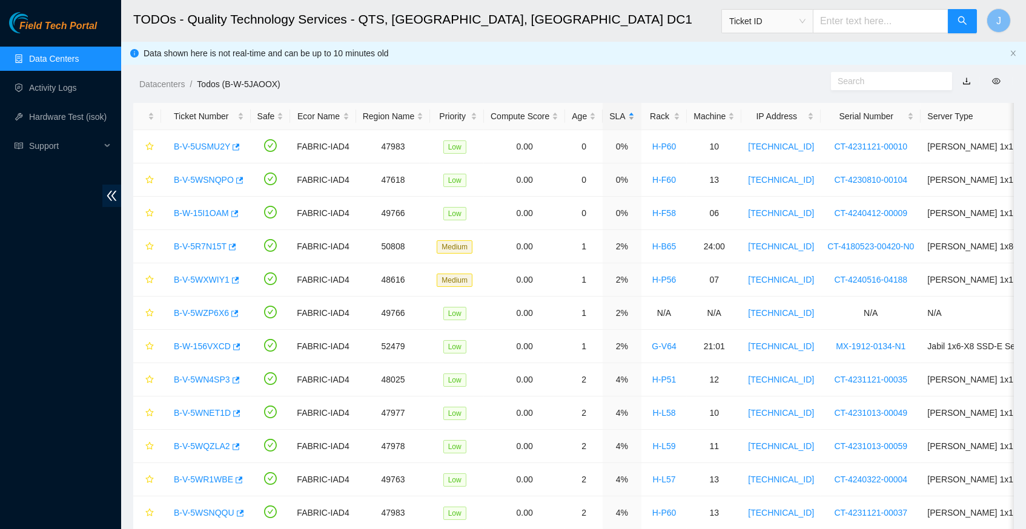
click at [634, 115] on div "SLA" at bounding box center [621, 116] width 25 height 13
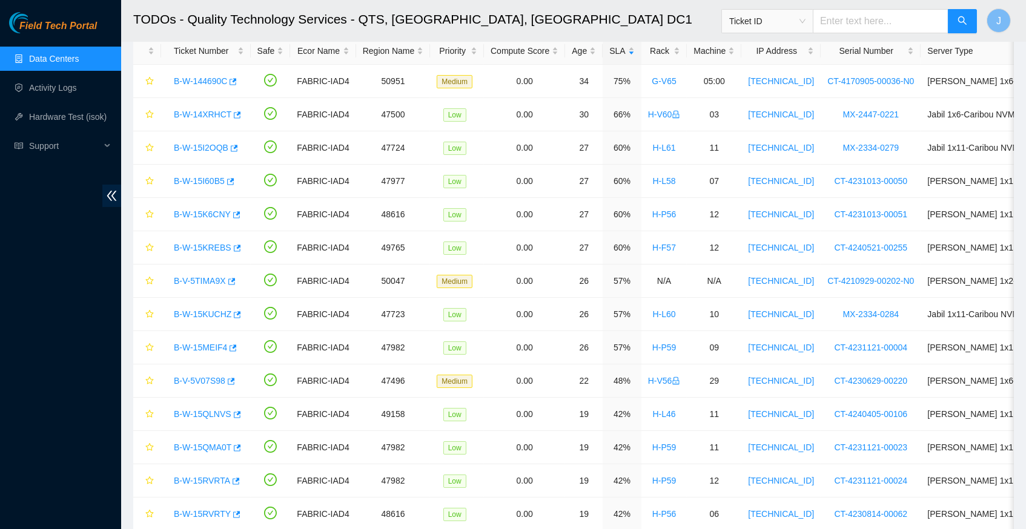
scroll to position [70, 0]
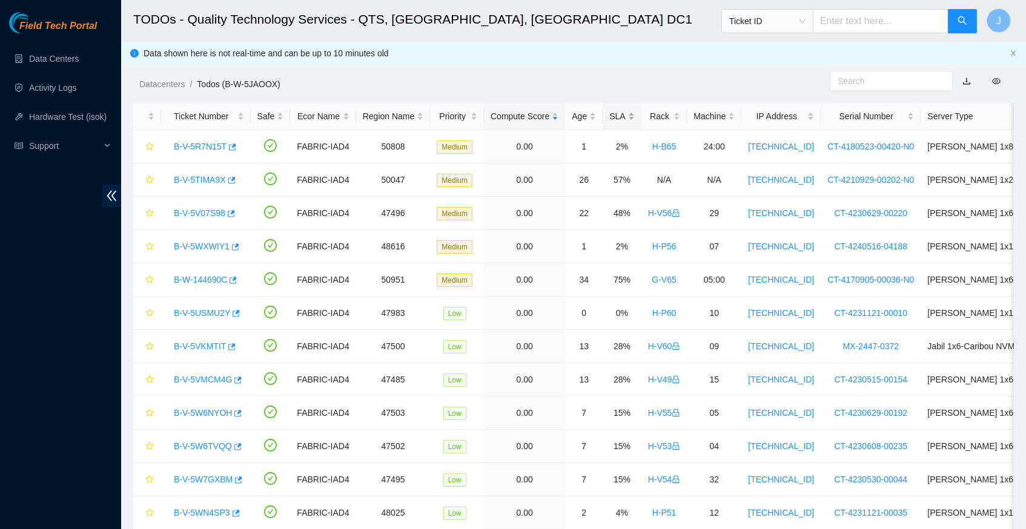
click at [634, 115] on div "SLA" at bounding box center [621, 116] width 25 height 13
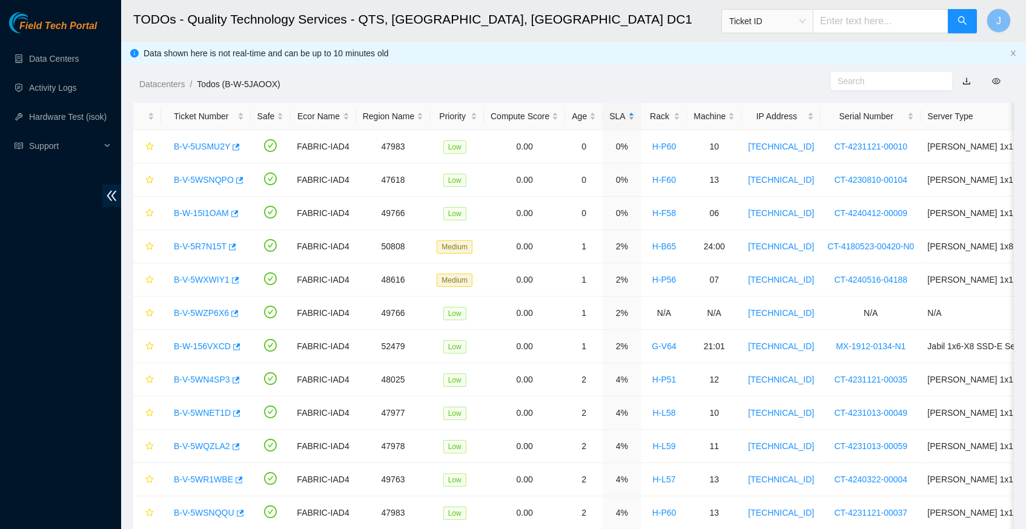
click at [634, 115] on div "SLA" at bounding box center [621, 116] width 25 height 13
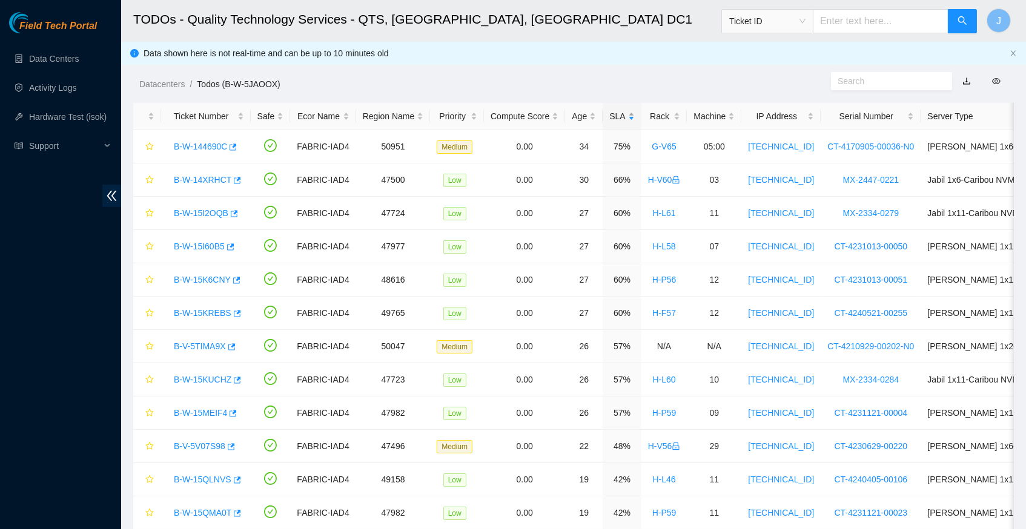
click at [630, 113] on div "SLA" at bounding box center [621, 116] width 25 height 13
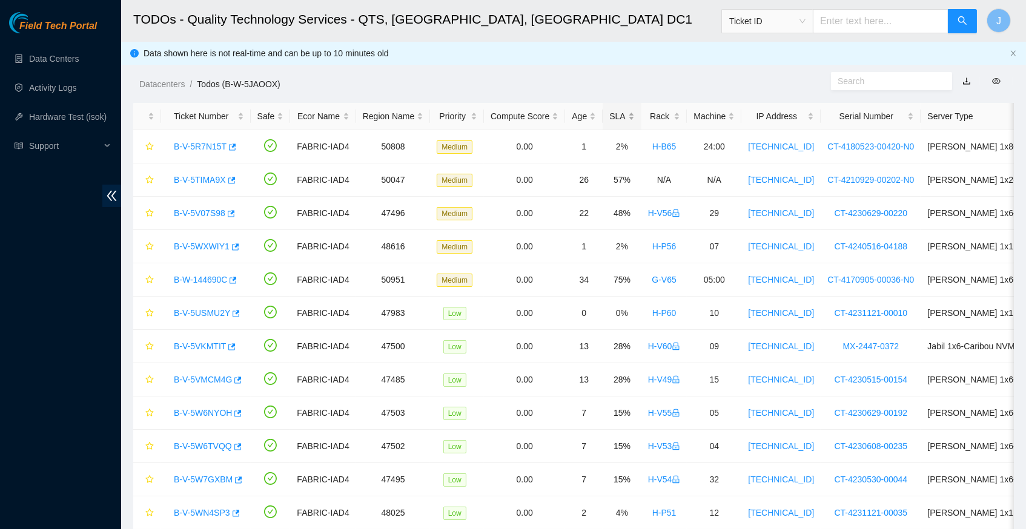
click at [630, 113] on div "SLA" at bounding box center [621, 116] width 25 height 13
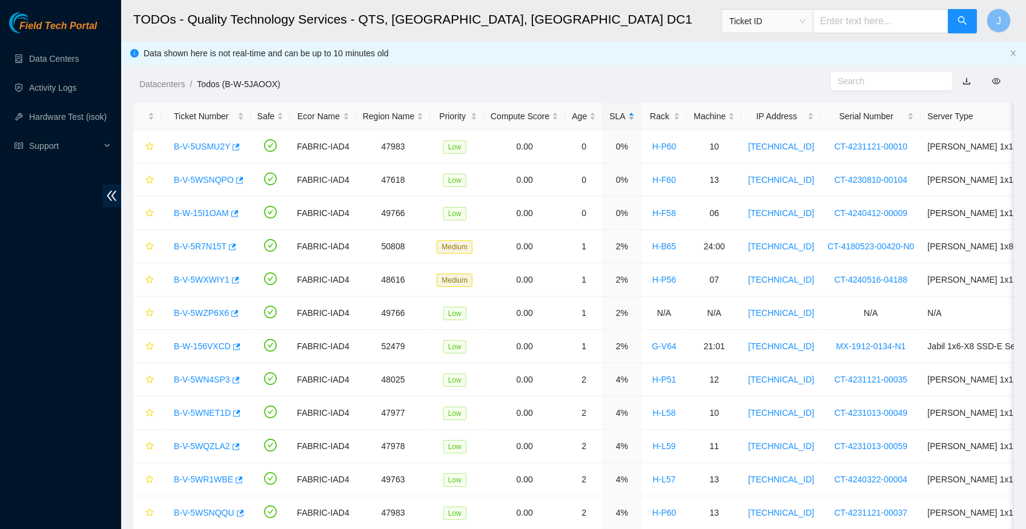
click at [630, 113] on div "SLA" at bounding box center [621, 116] width 25 height 13
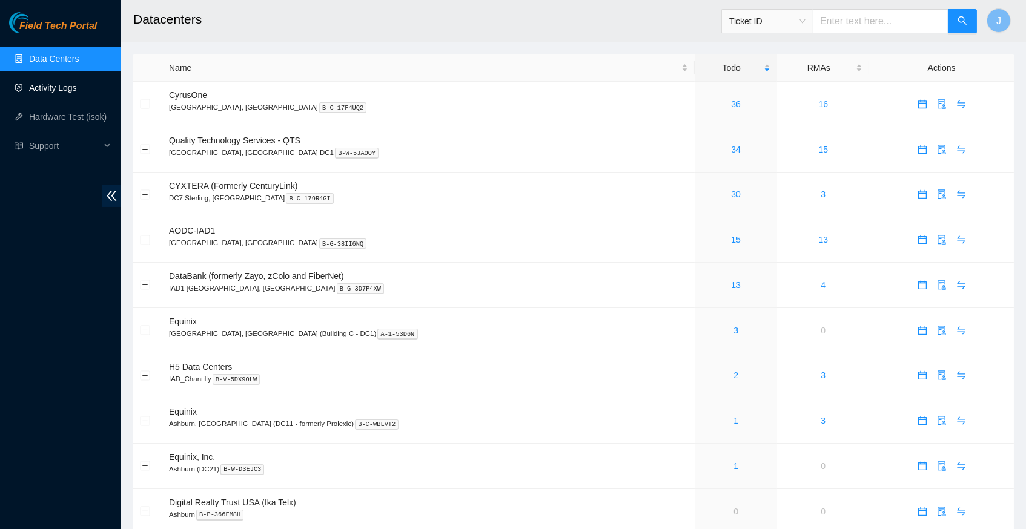
click at [66, 91] on link "Activity Logs" at bounding box center [53, 88] width 48 height 10
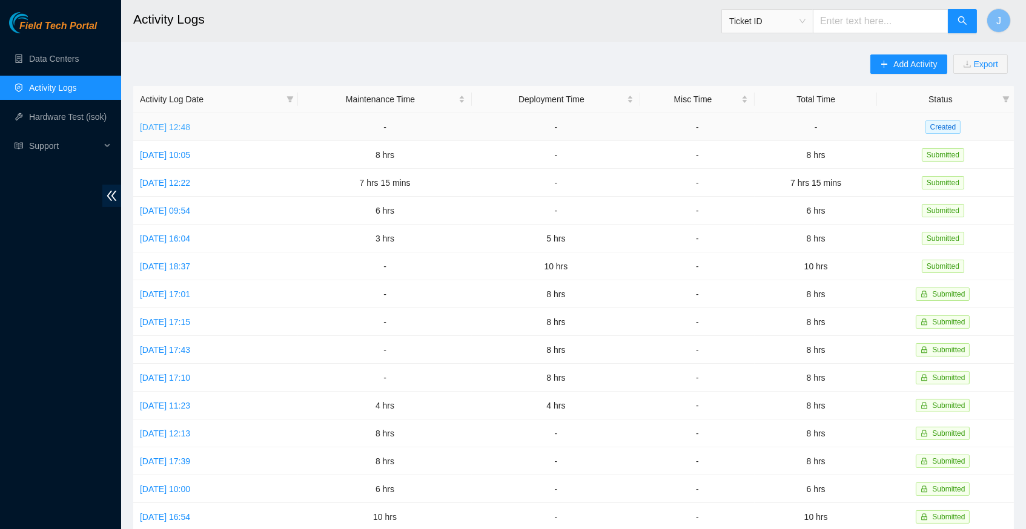
click at [187, 128] on link "[DATE] 12:48" at bounding box center [165, 127] width 50 height 10
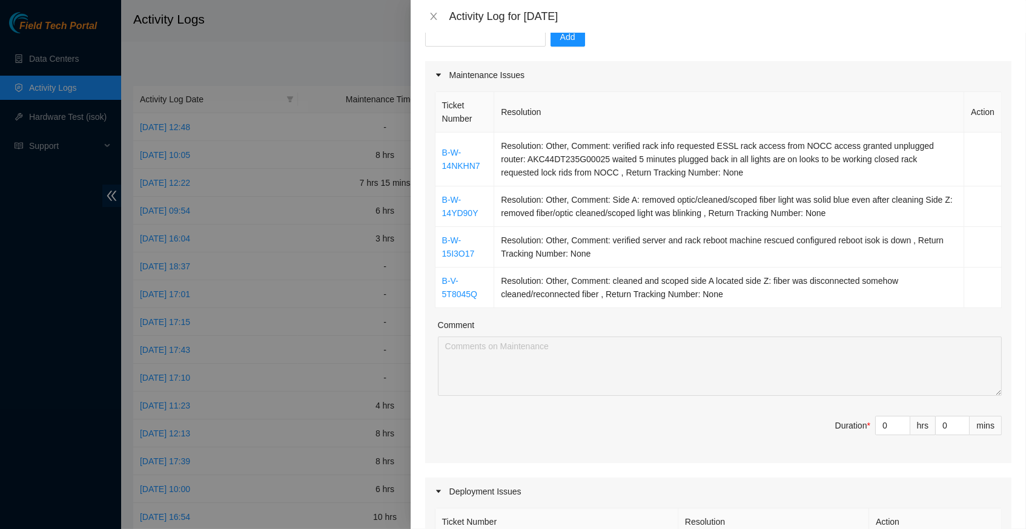
scroll to position [131, 0]
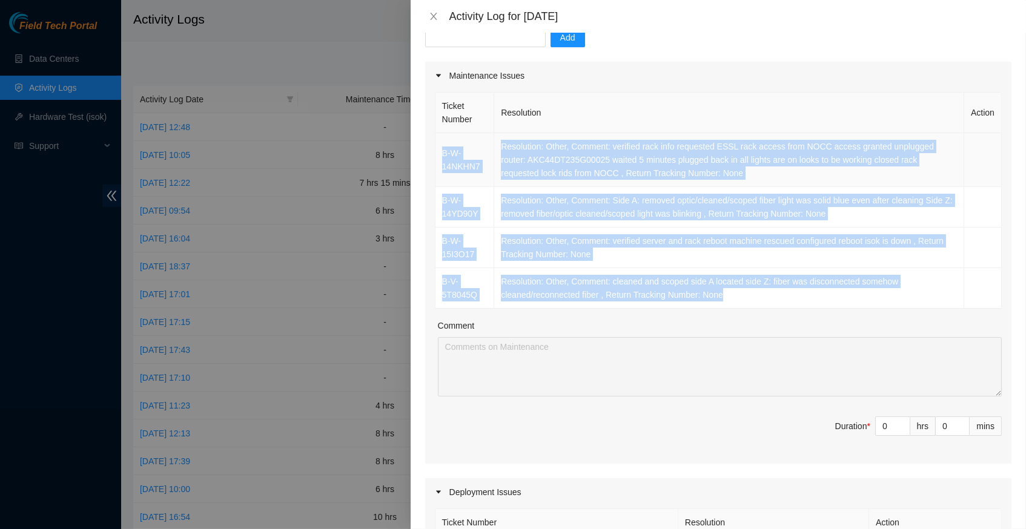
drag, startPoint x: 737, startPoint y: 283, endPoint x: 437, endPoint y: 153, distance: 327.0
click at [437, 153] on tbody "B-W-14NKHN7 Resolution: Other, Comment: verified rack info requested ESSL rack …" at bounding box center [718, 221] width 566 height 176
copy tbody "B-W-14NKHN7 Resolution: Other, Comment: verified rack info requested ESSL rack …"
type input "1"
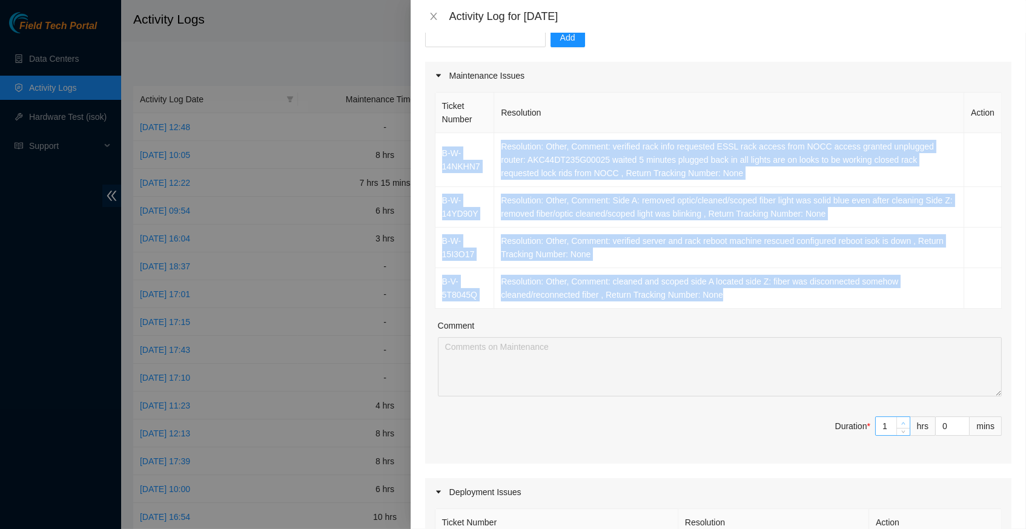
click at [901, 420] on span "up" at bounding box center [903, 423] width 7 height 7
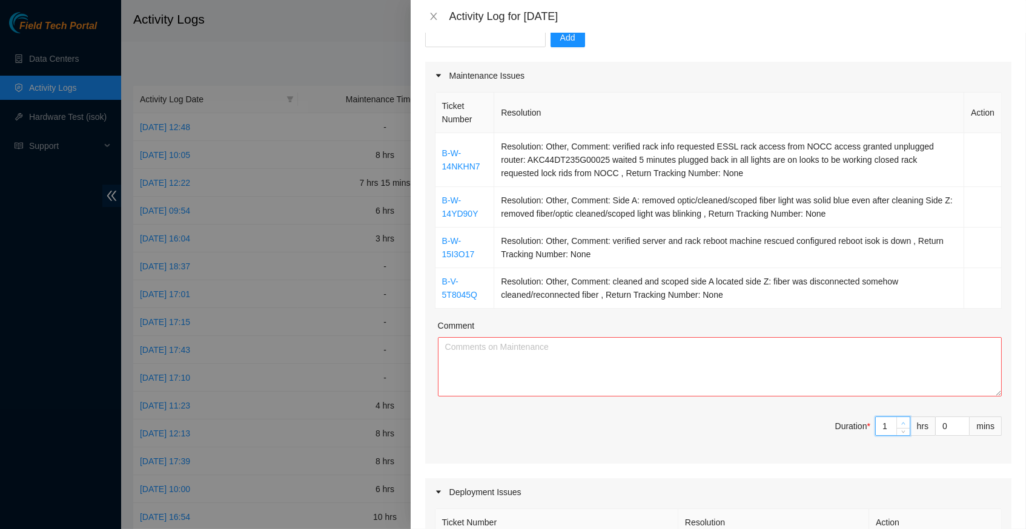
click at [901, 420] on span "up" at bounding box center [903, 423] width 7 height 7
type input "2"
click at [901, 420] on span "up" at bounding box center [903, 423] width 7 height 7
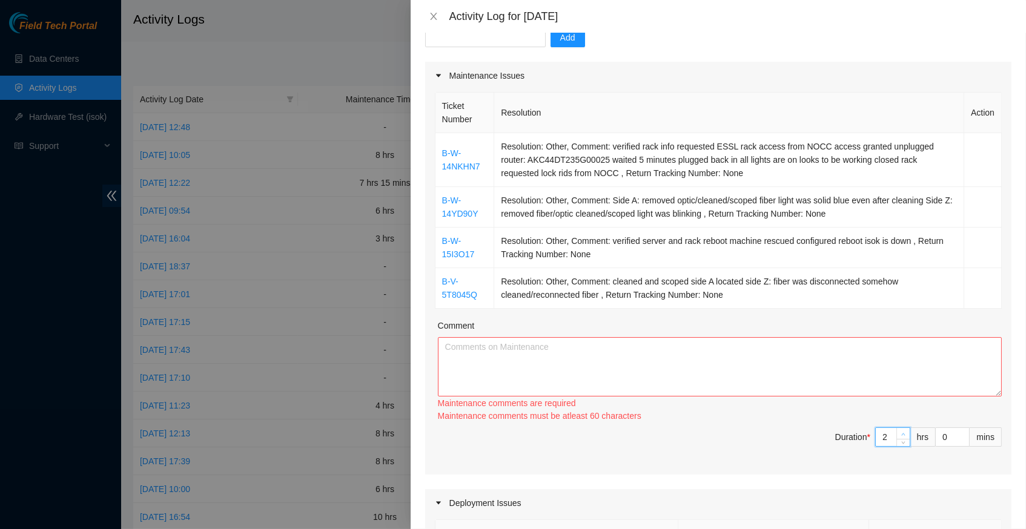
type input "3"
click at [901, 428] on span "Increase Value" at bounding box center [902, 433] width 13 height 11
type input "4"
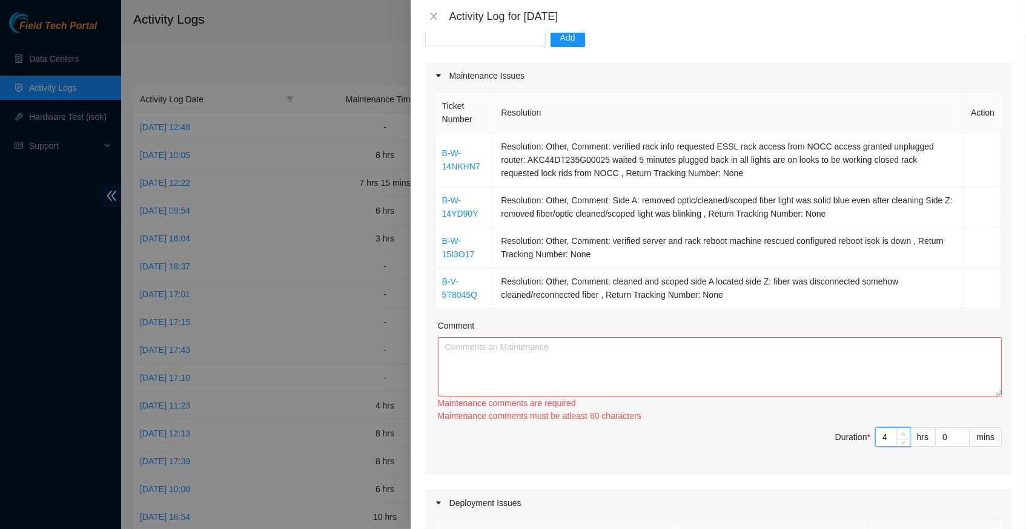
click at [901, 410] on div "Ticket Number Resolution Action B-W-14NKHN7 Resolution: Other, Comment: verifie…" at bounding box center [718, 282] width 586 height 385
type input "5"
click at [901, 429] on span "Increase Value" at bounding box center [902, 434] width 13 height 11
click at [901, 412] on div "Maintenance comments must be atleast 100 characters" at bounding box center [720, 416] width 564 height 13
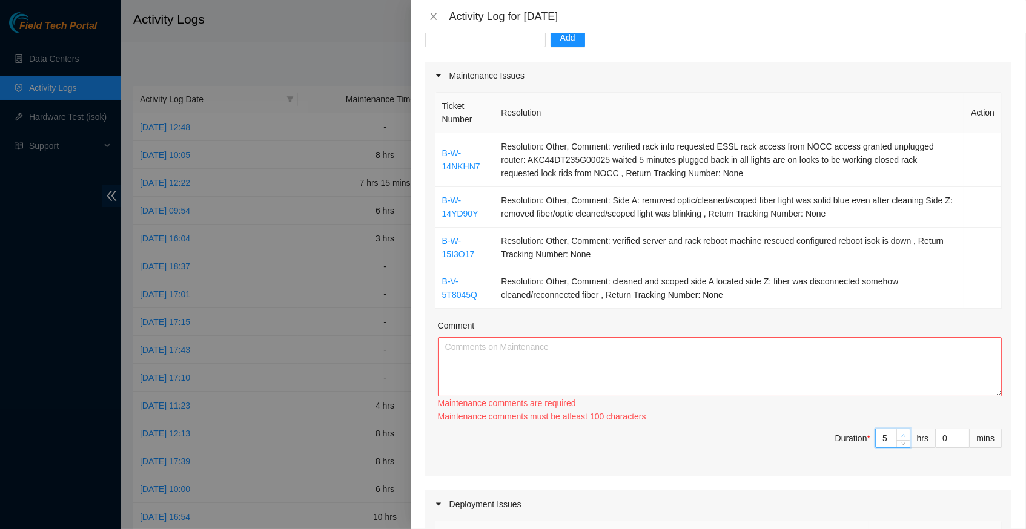
type input "6"
click at [901, 429] on span "Increase Value" at bounding box center [902, 434] width 13 height 11
type input "7"
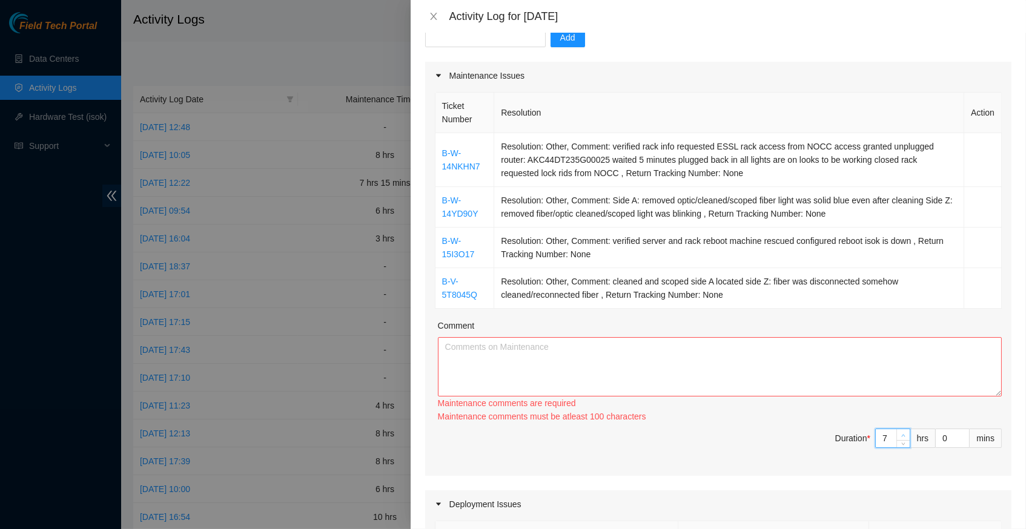
click at [901, 429] on span "Increase Value" at bounding box center [902, 434] width 13 height 11
type input "8"
click at [901, 429] on span "Increase Value" at bounding box center [902, 434] width 13 height 11
click at [736, 365] on textarea "Comment" at bounding box center [720, 366] width 564 height 59
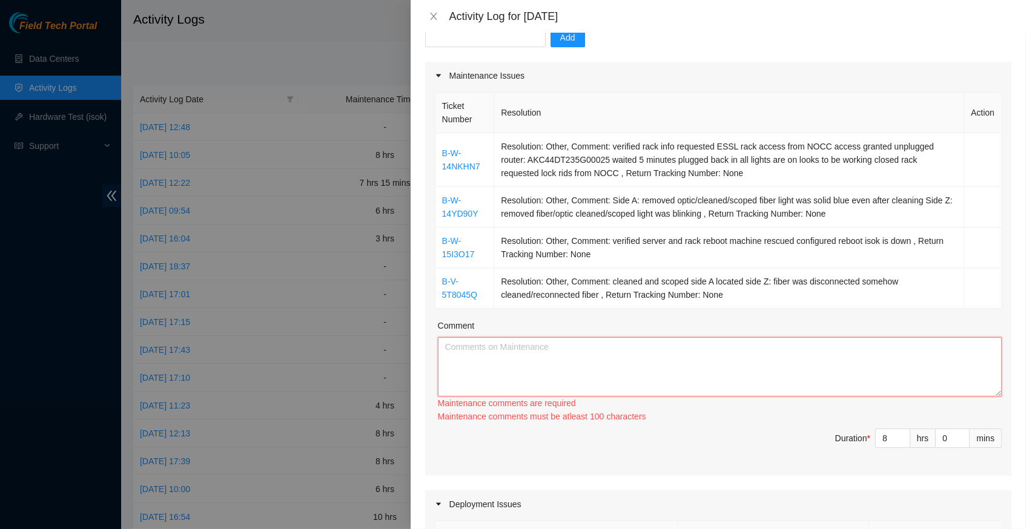
paste textarea "B-W-14NKHN7 Resolution: Other, Comment: verified rack info requested ESSL rack …"
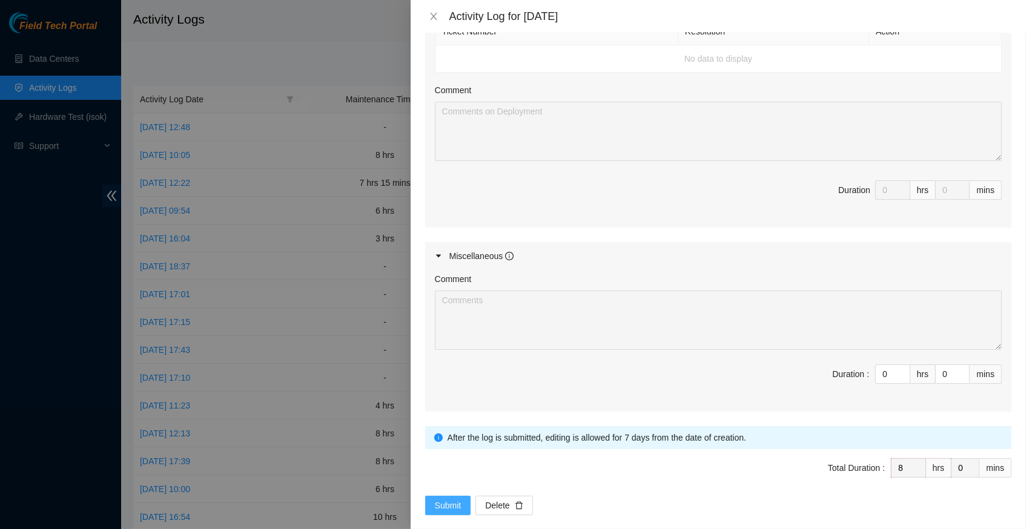
scroll to position [621, 0]
type textarea "B-W-14NKHN7 Resolution: Other, Comment: verified rack info requested ESSL rack …"
click at [444, 500] on span "Submit" at bounding box center [448, 506] width 27 height 13
